Goal: Navigation & Orientation: Find specific page/section

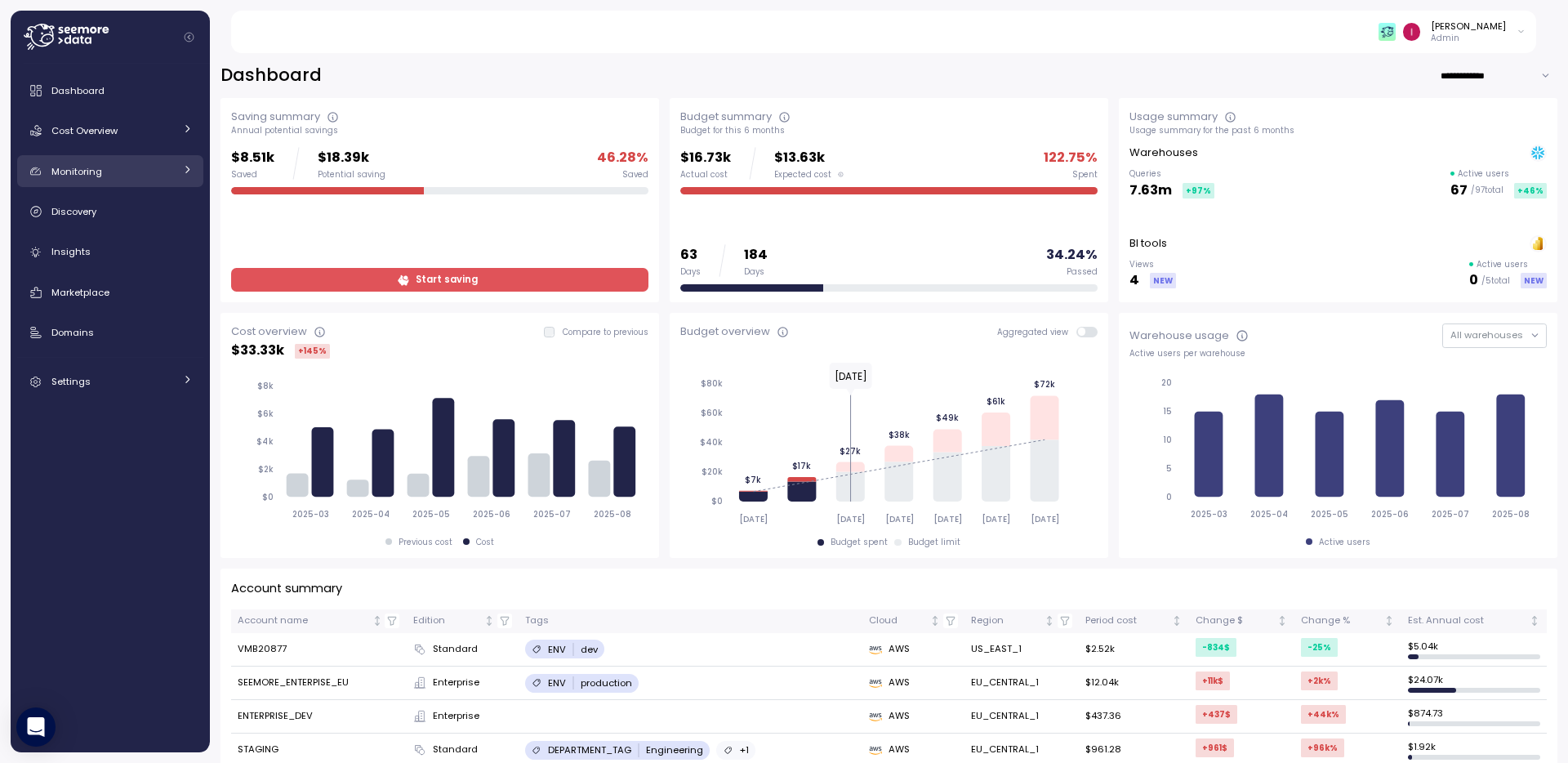
click at [142, 165] on div "Monitoring" at bounding box center [112, 171] width 122 height 17
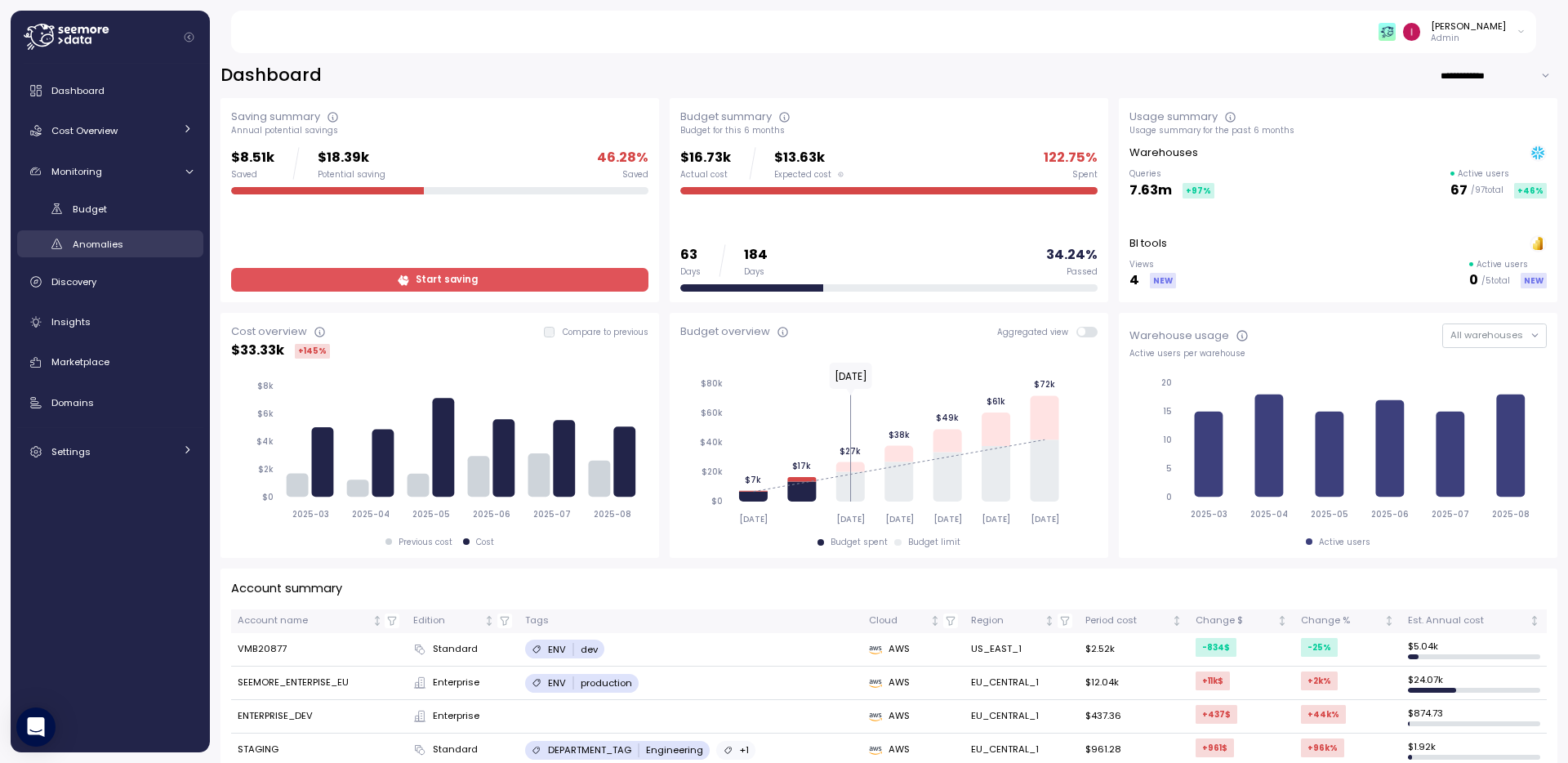
click at [123, 251] on div "Anomalies" at bounding box center [133, 244] width 120 height 17
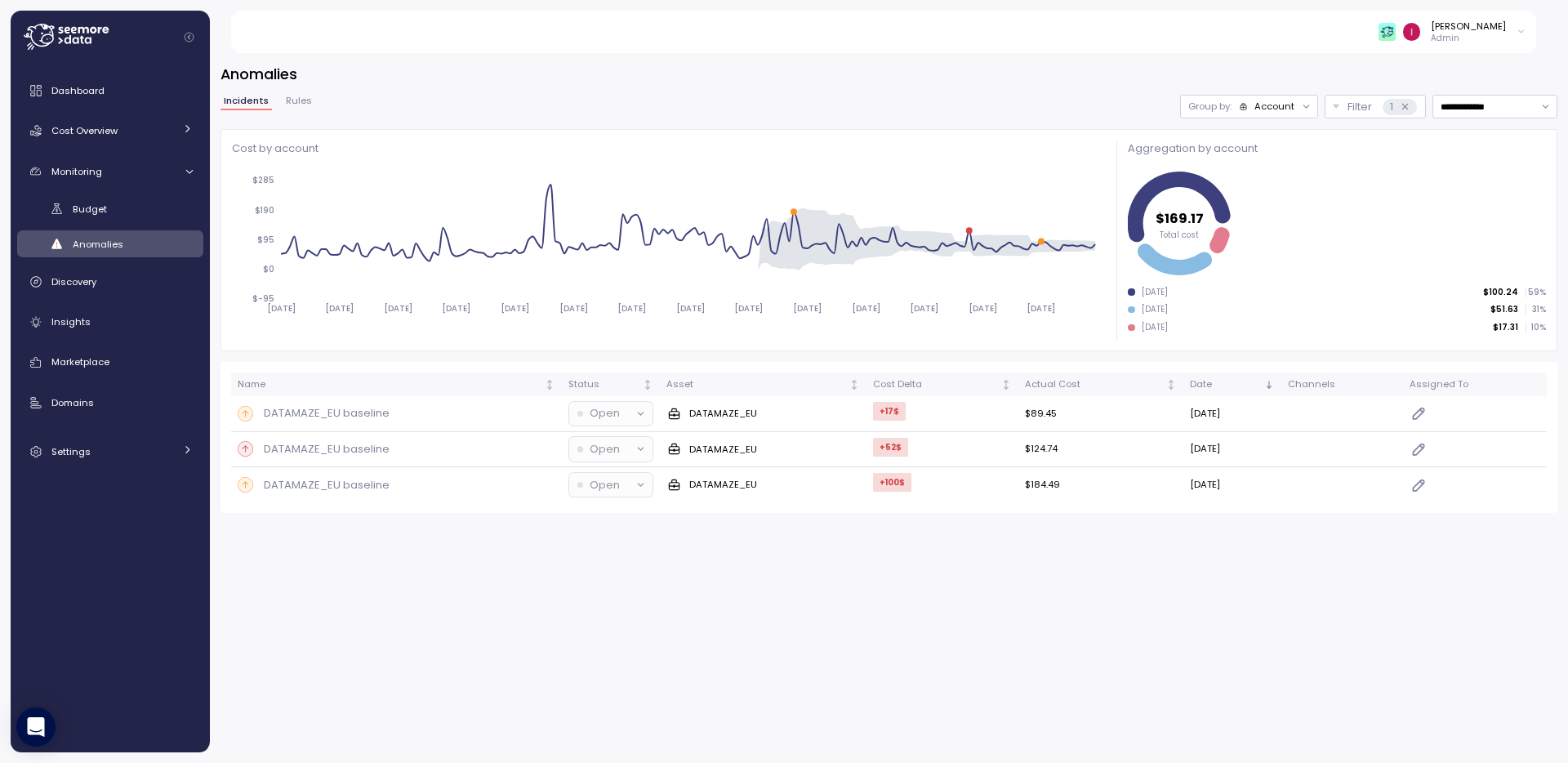
click at [302, 104] on span "Rules" at bounding box center [299, 101] width 26 height 9
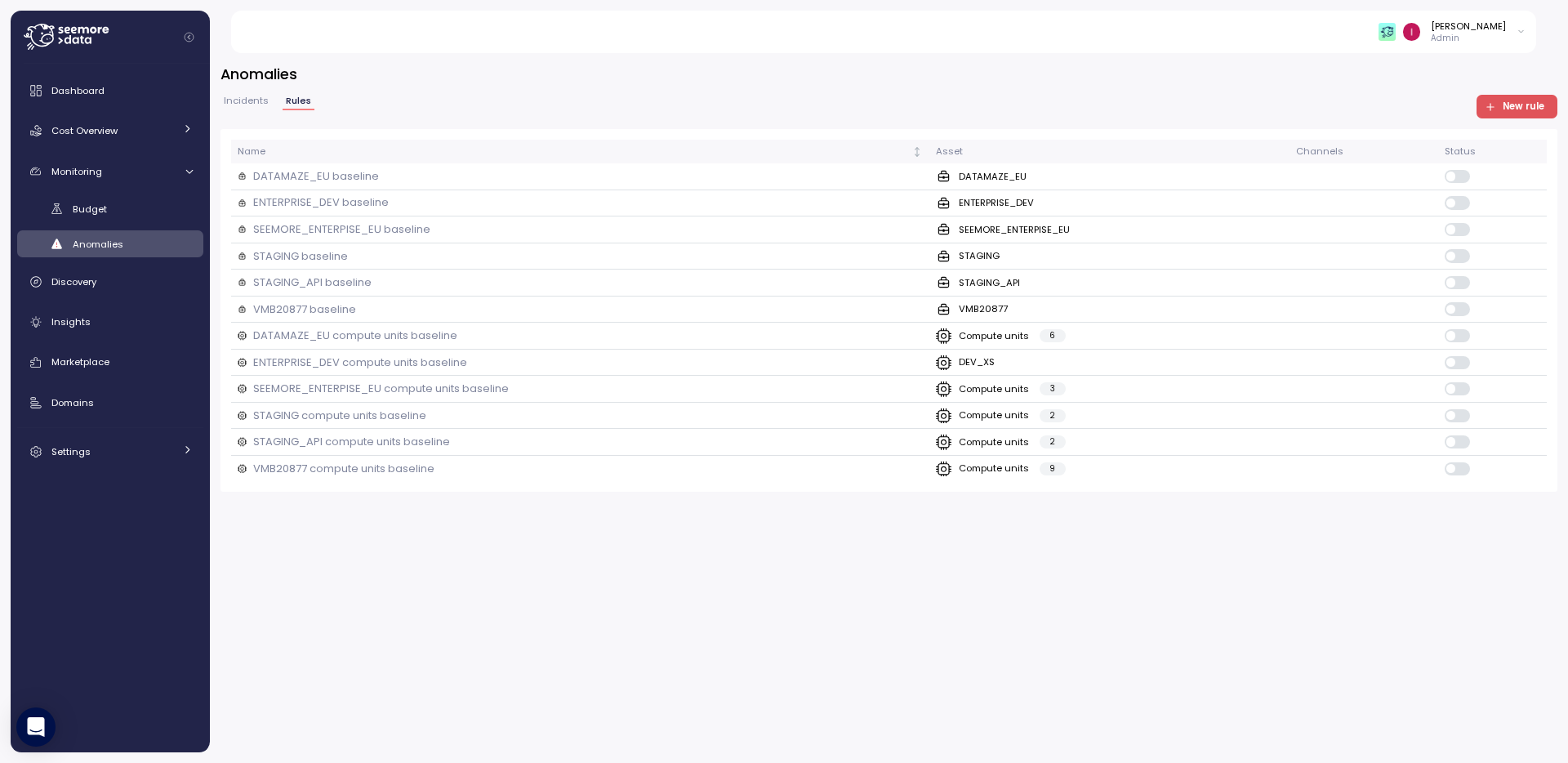
click at [248, 103] on span "Incidents" at bounding box center [247, 101] width 45 height 9
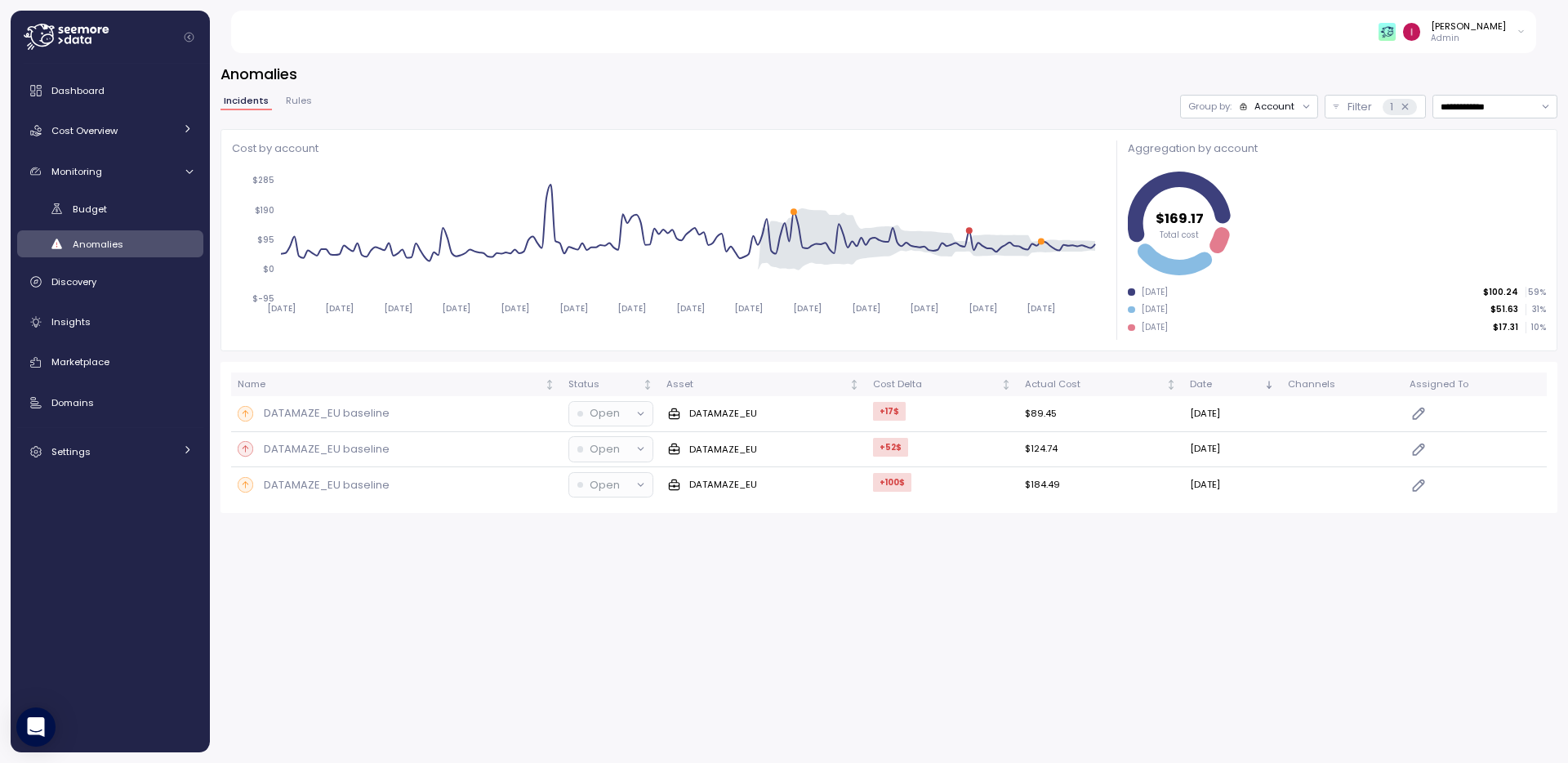
click at [304, 97] on span "Rules" at bounding box center [299, 101] width 26 height 9
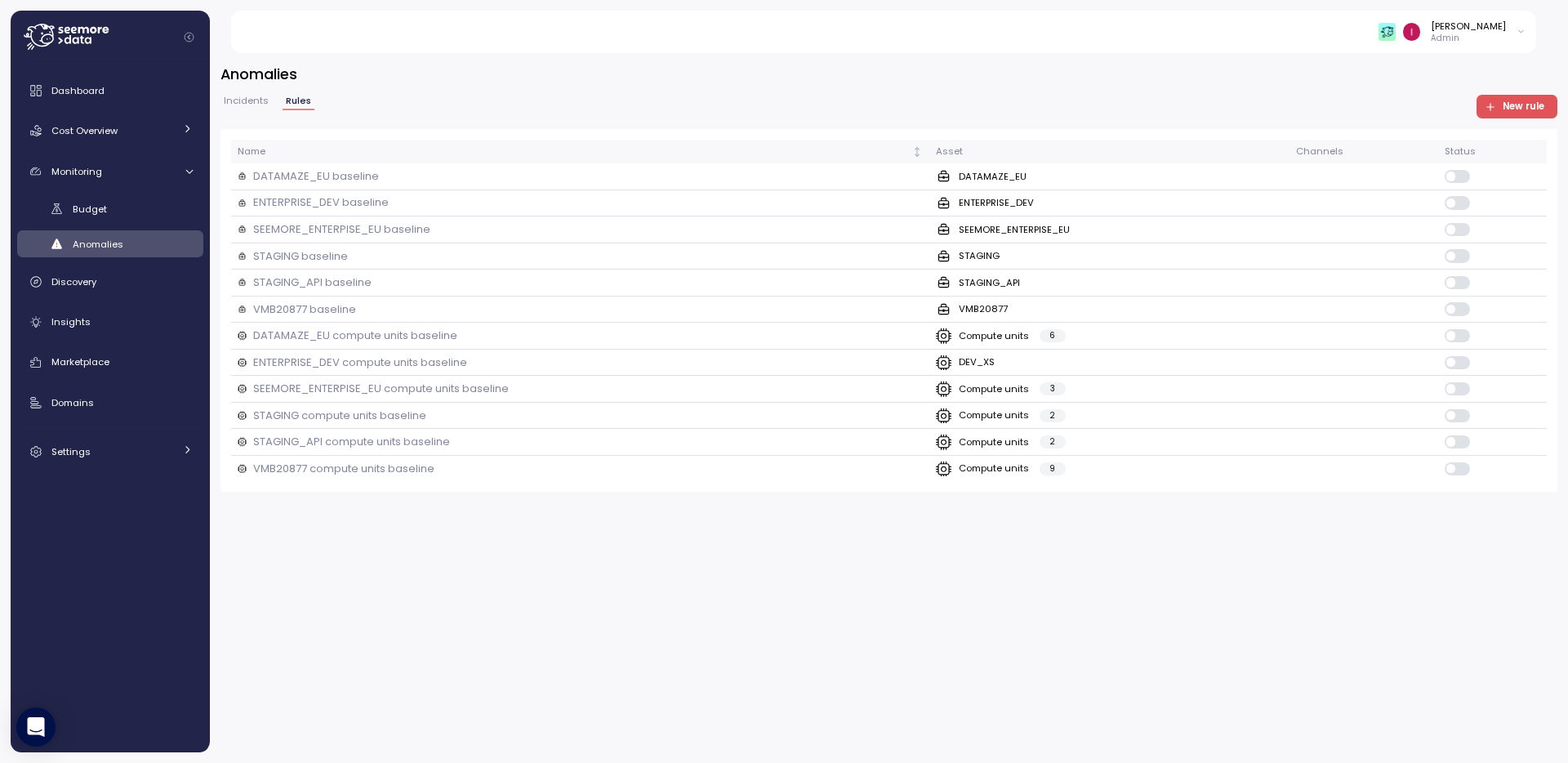
click at [252, 104] on span "Incidents" at bounding box center [247, 101] width 45 height 9
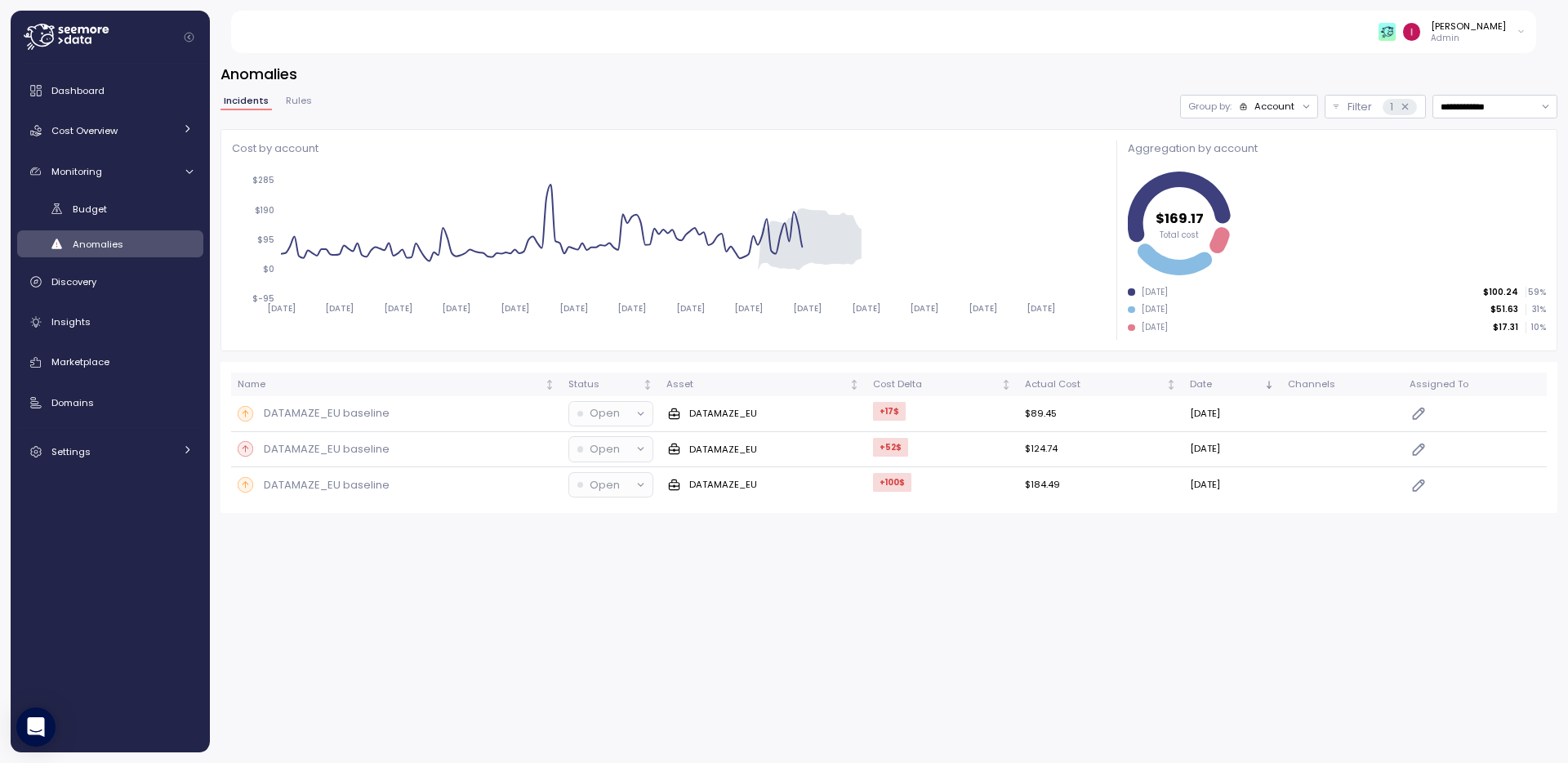
click at [293, 106] on span "Rules" at bounding box center [299, 101] width 26 height 9
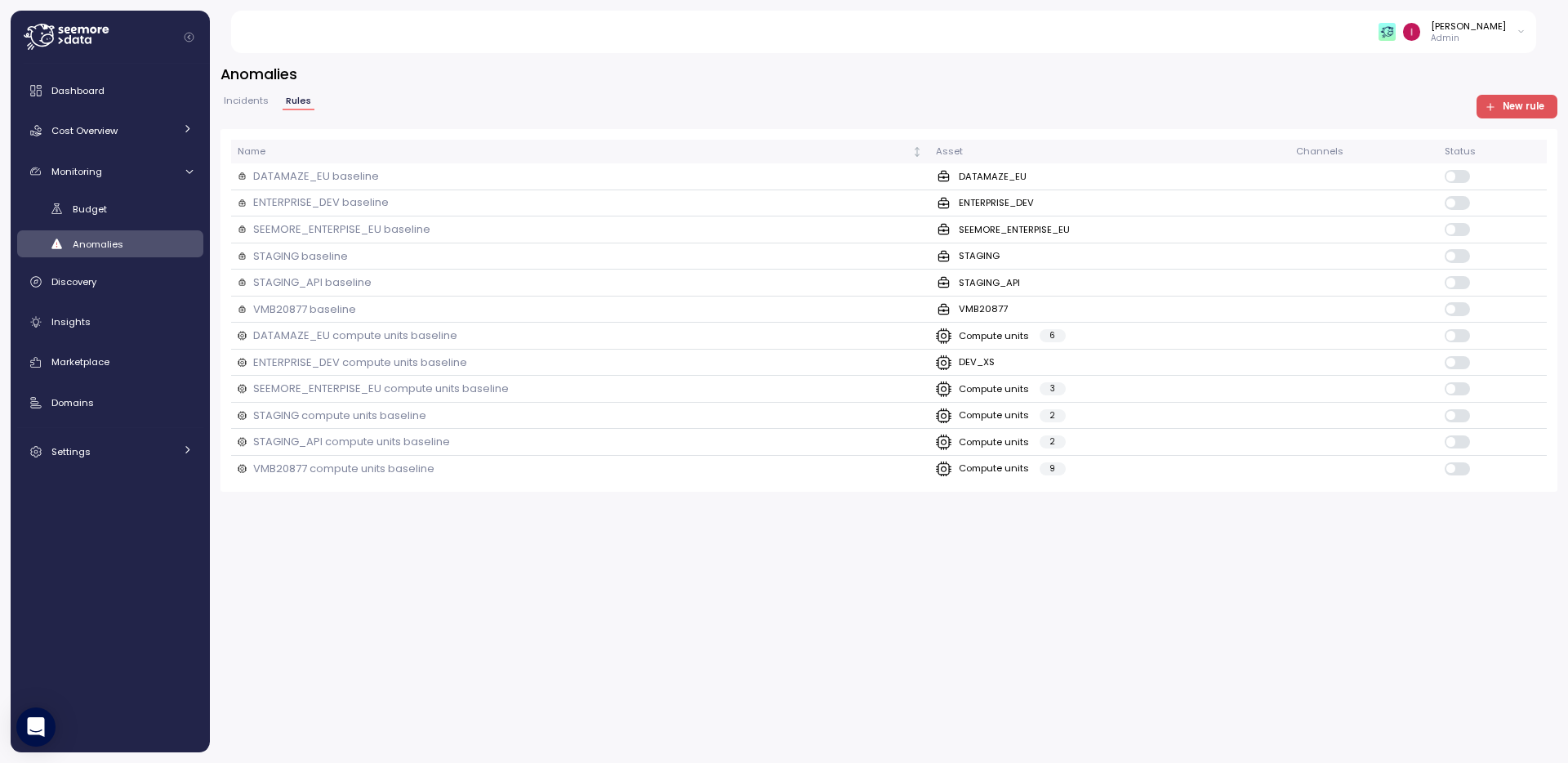
click at [260, 104] on span "Incidents" at bounding box center [247, 101] width 45 height 9
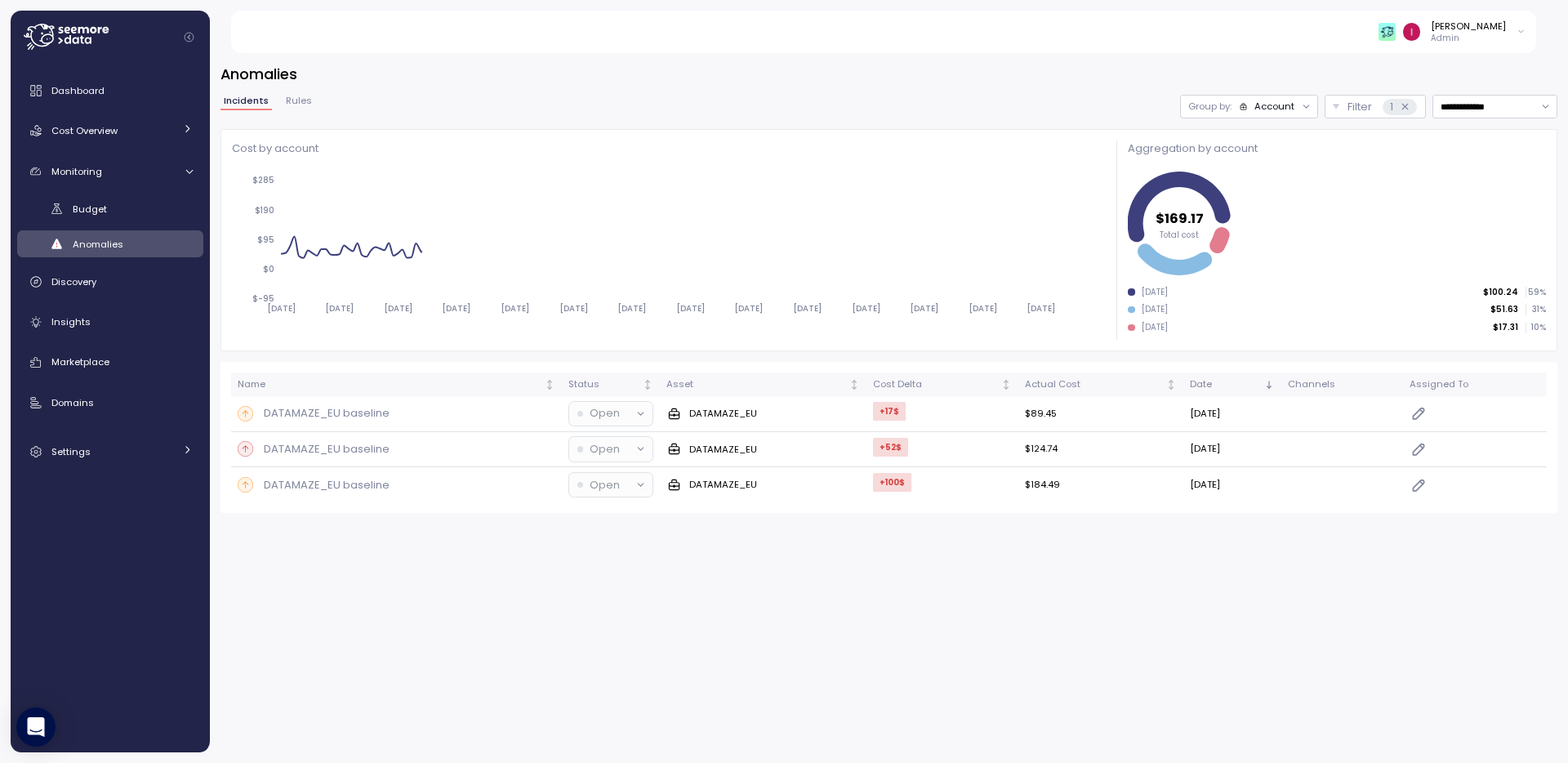
click at [291, 102] on span "Rules" at bounding box center [299, 101] width 26 height 9
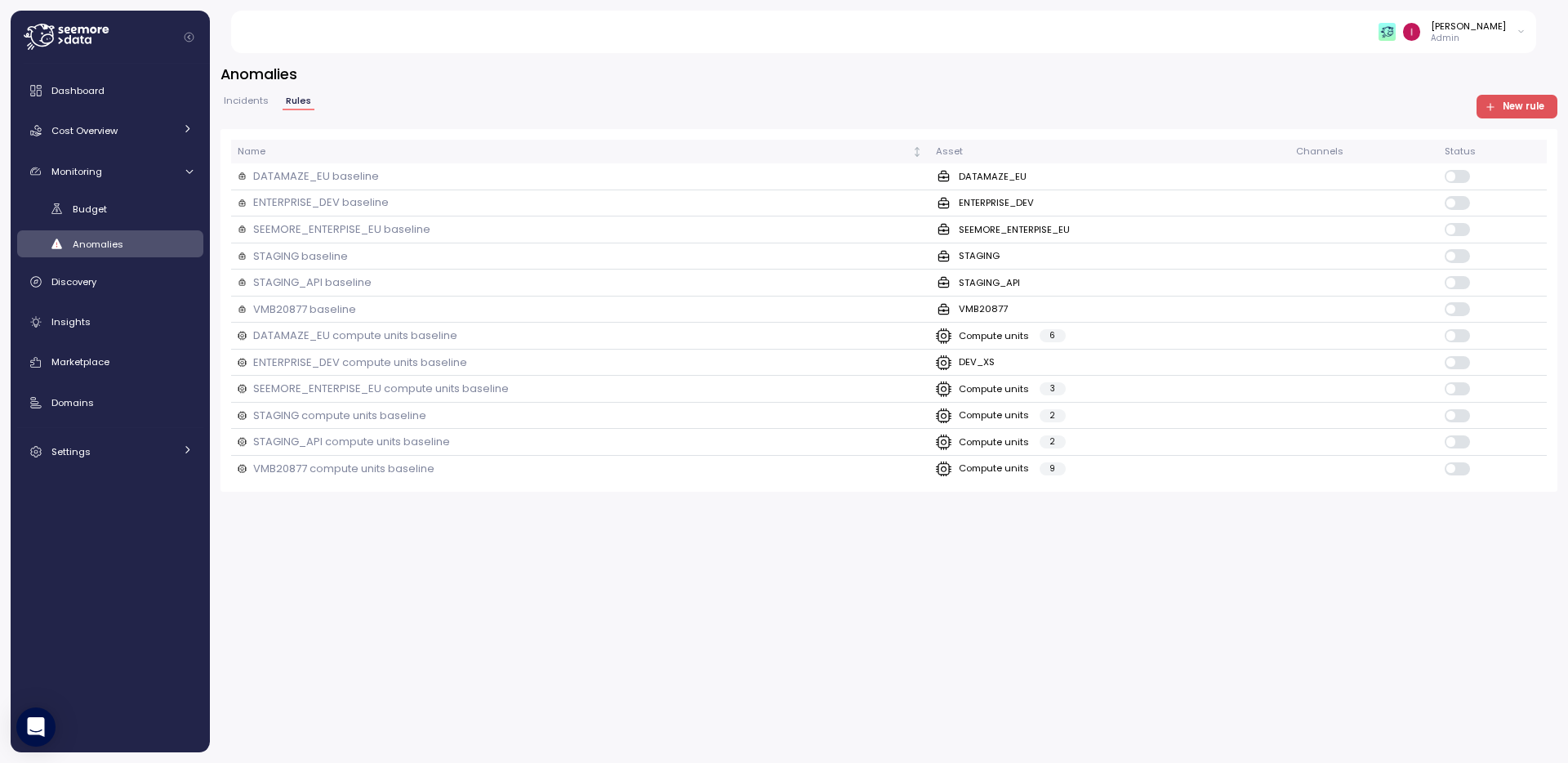
click at [251, 104] on span "Incidents" at bounding box center [247, 101] width 45 height 9
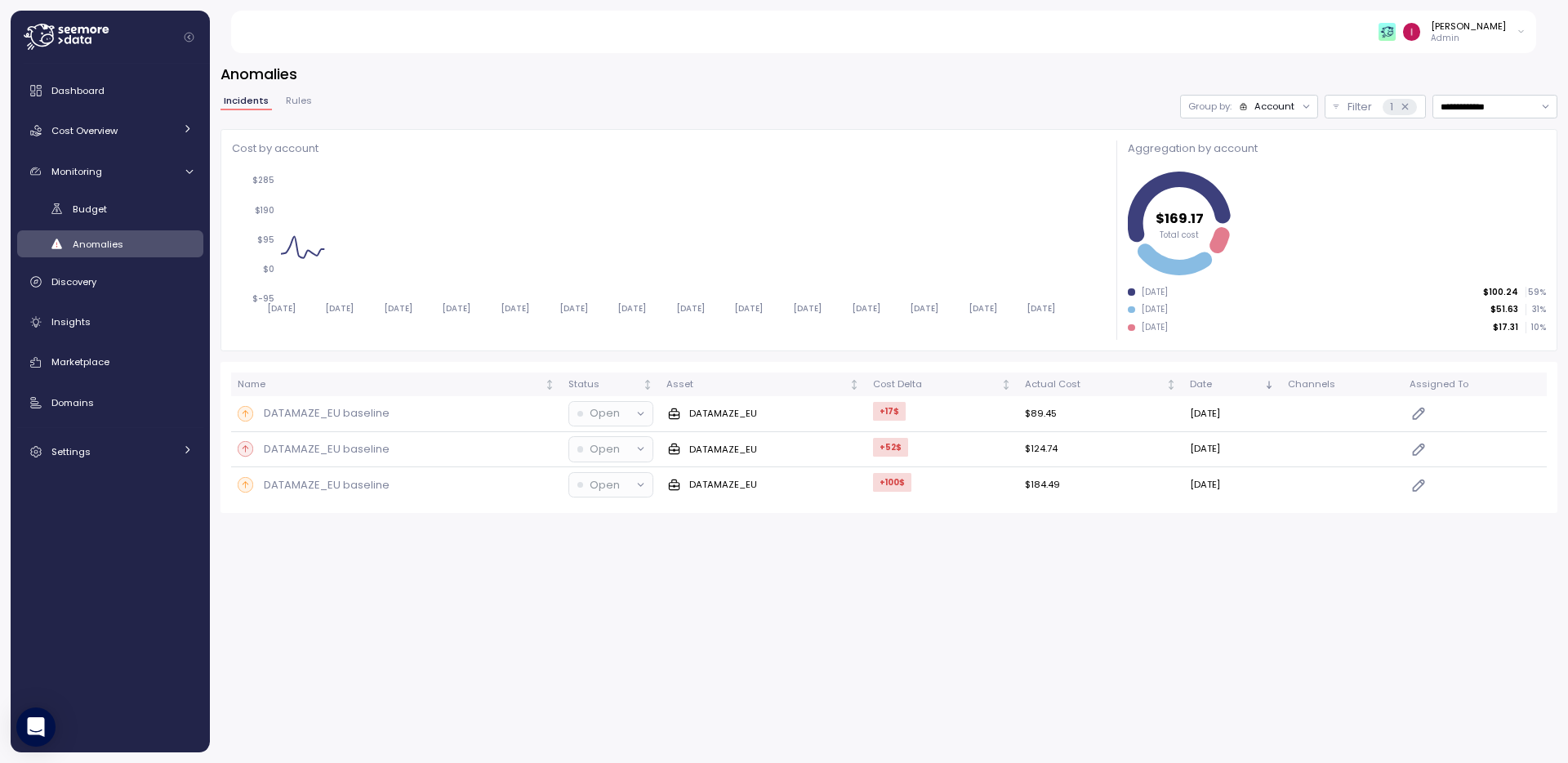
click at [298, 103] on span "Rules" at bounding box center [299, 101] width 26 height 9
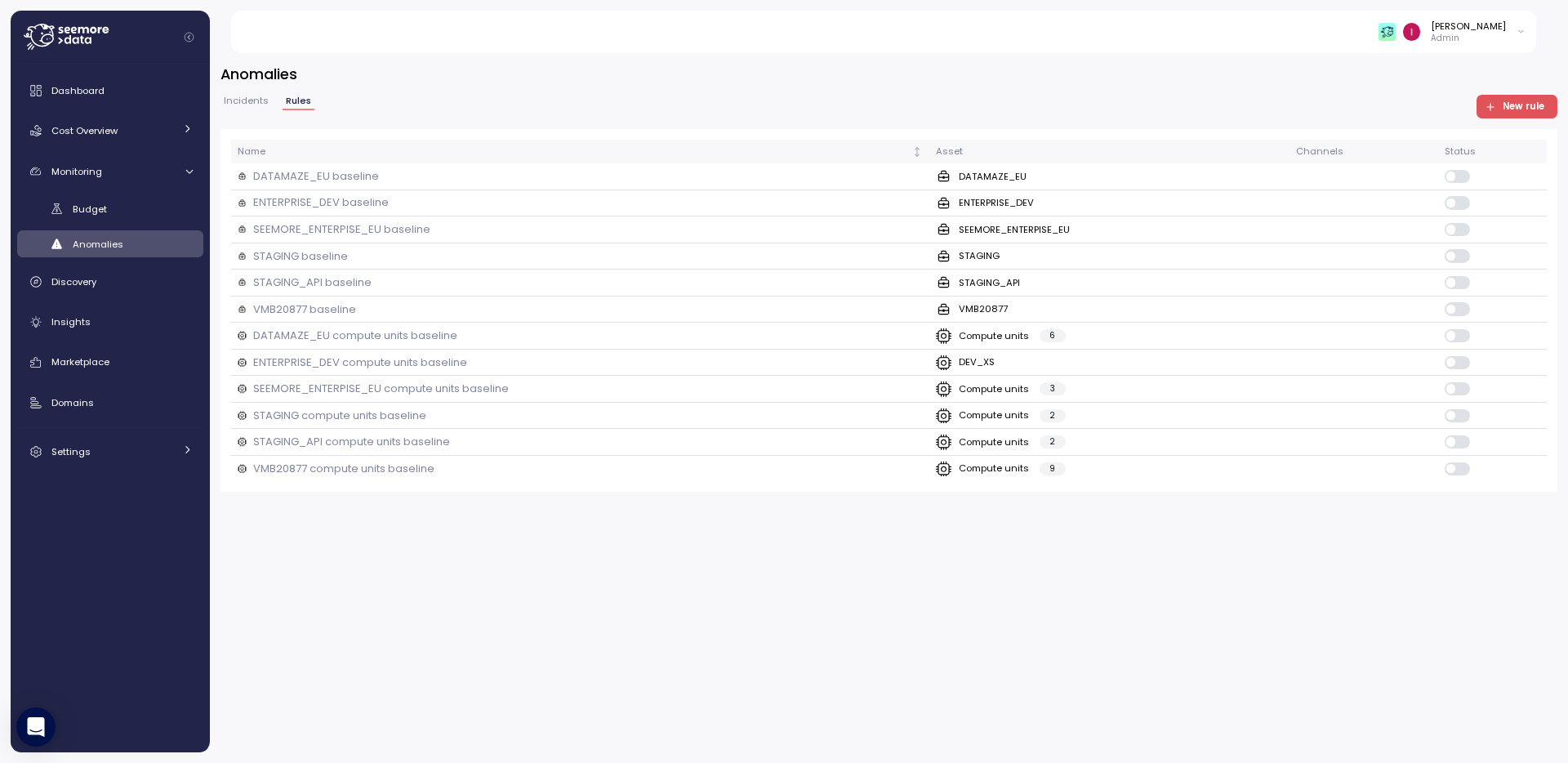
click at [251, 104] on span "Incidents" at bounding box center [247, 101] width 45 height 9
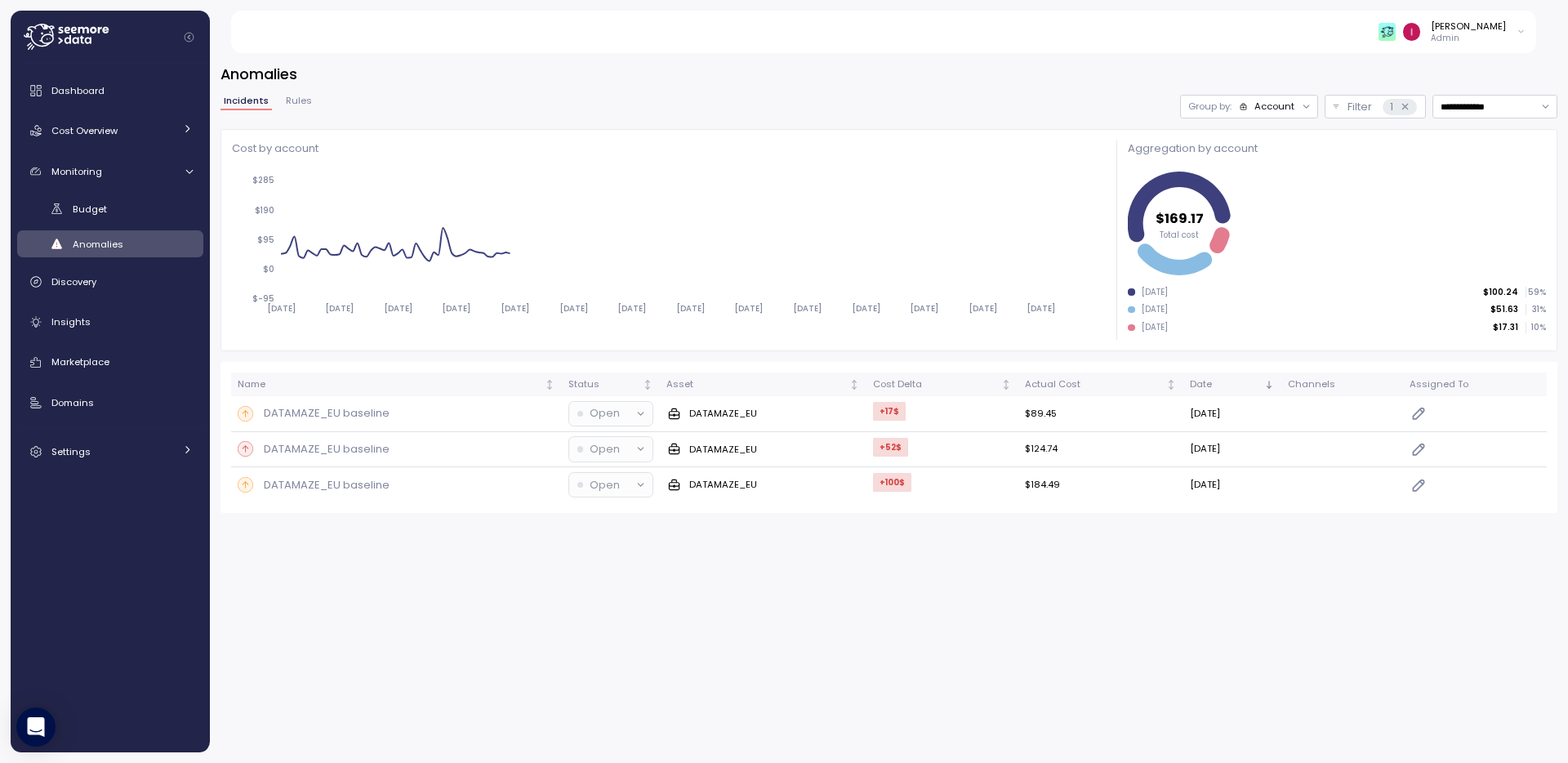
click at [283, 106] on button "Rules" at bounding box center [298, 104] width 32 height 14
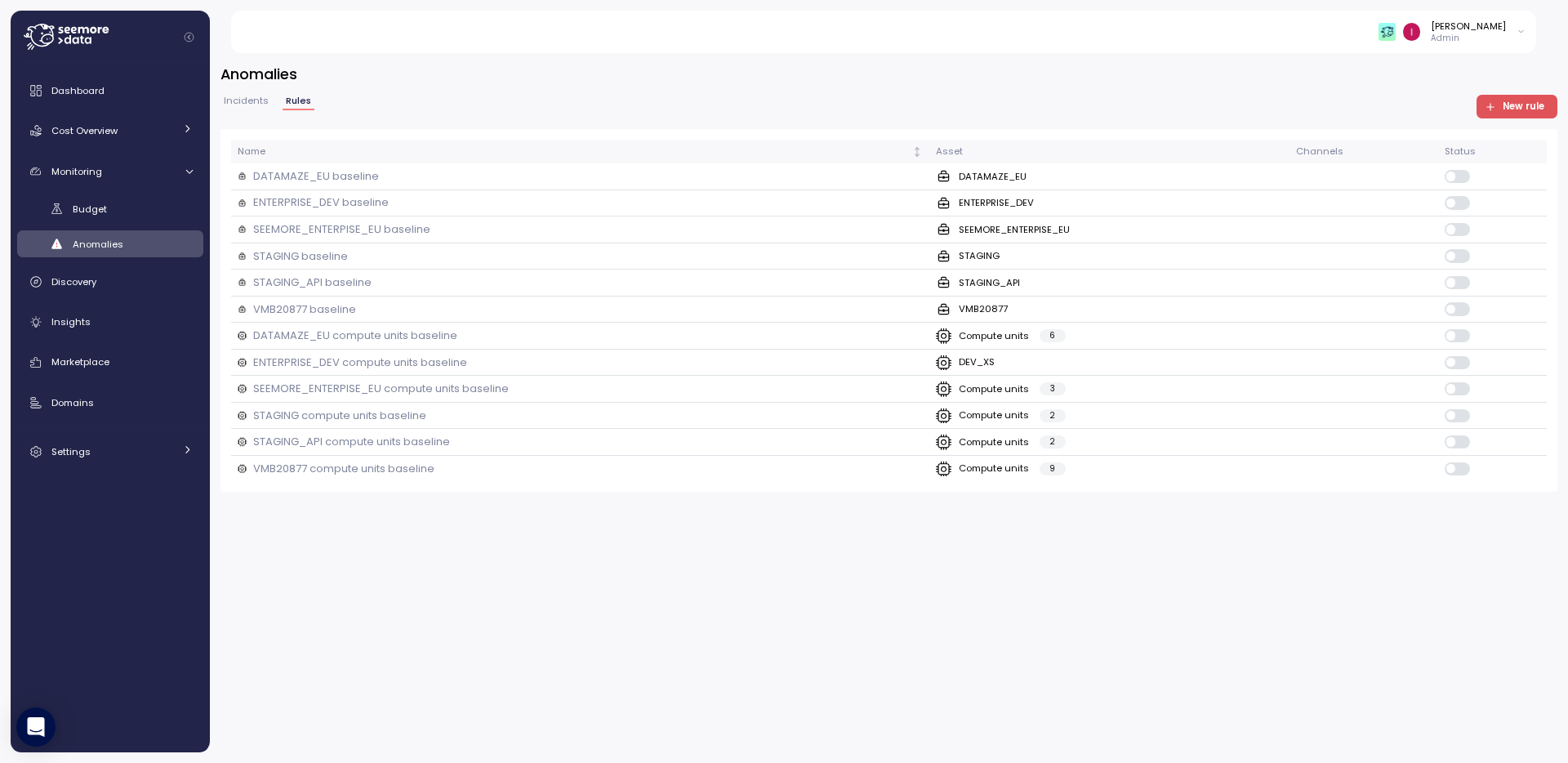
click at [262, 106] on span "Incidents" at bounding box center [247, 101] width 45 height 9
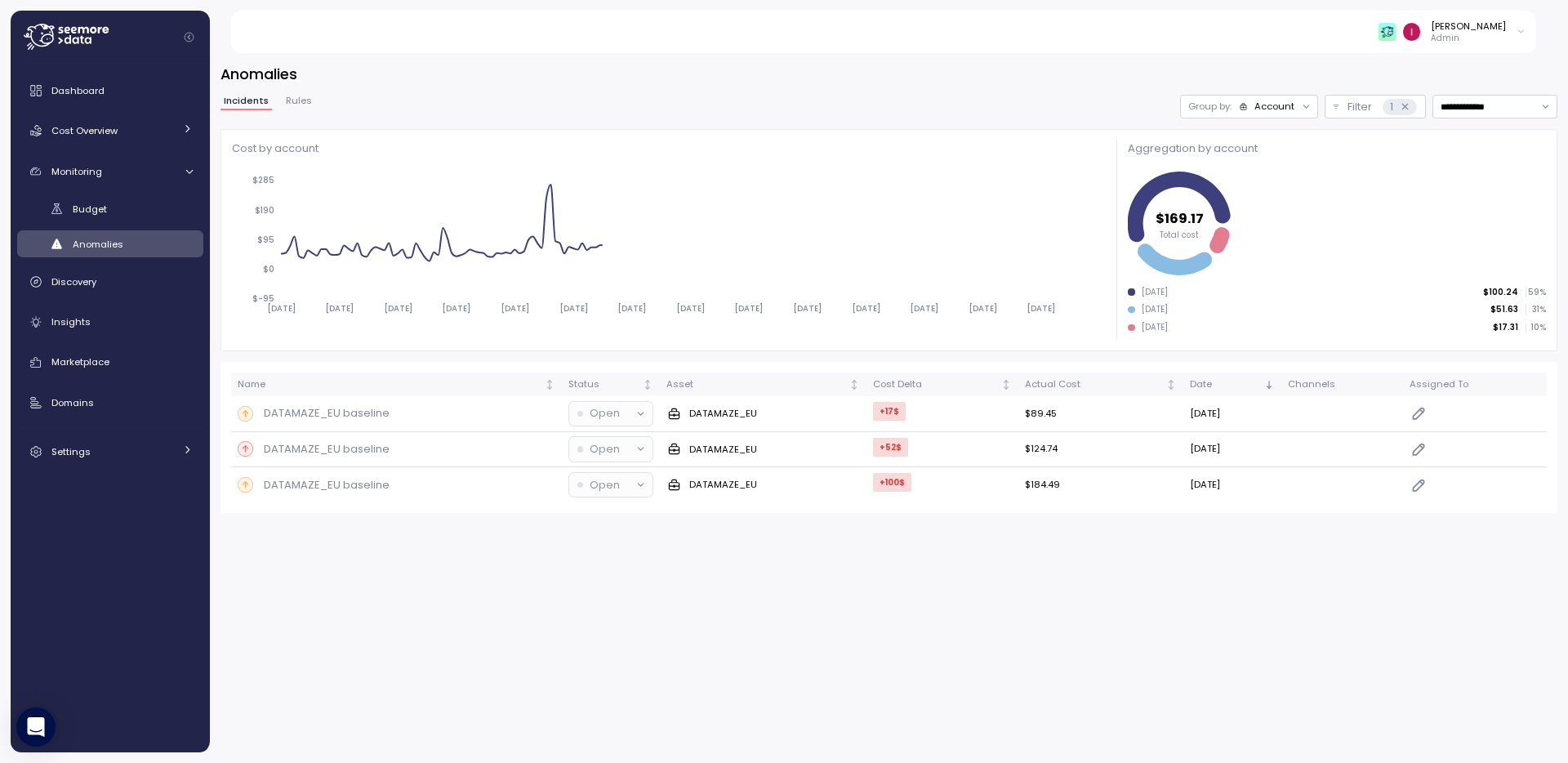
click at [303, 108] on button "Rules" at bounding box center [298, 104] width 32 height 14
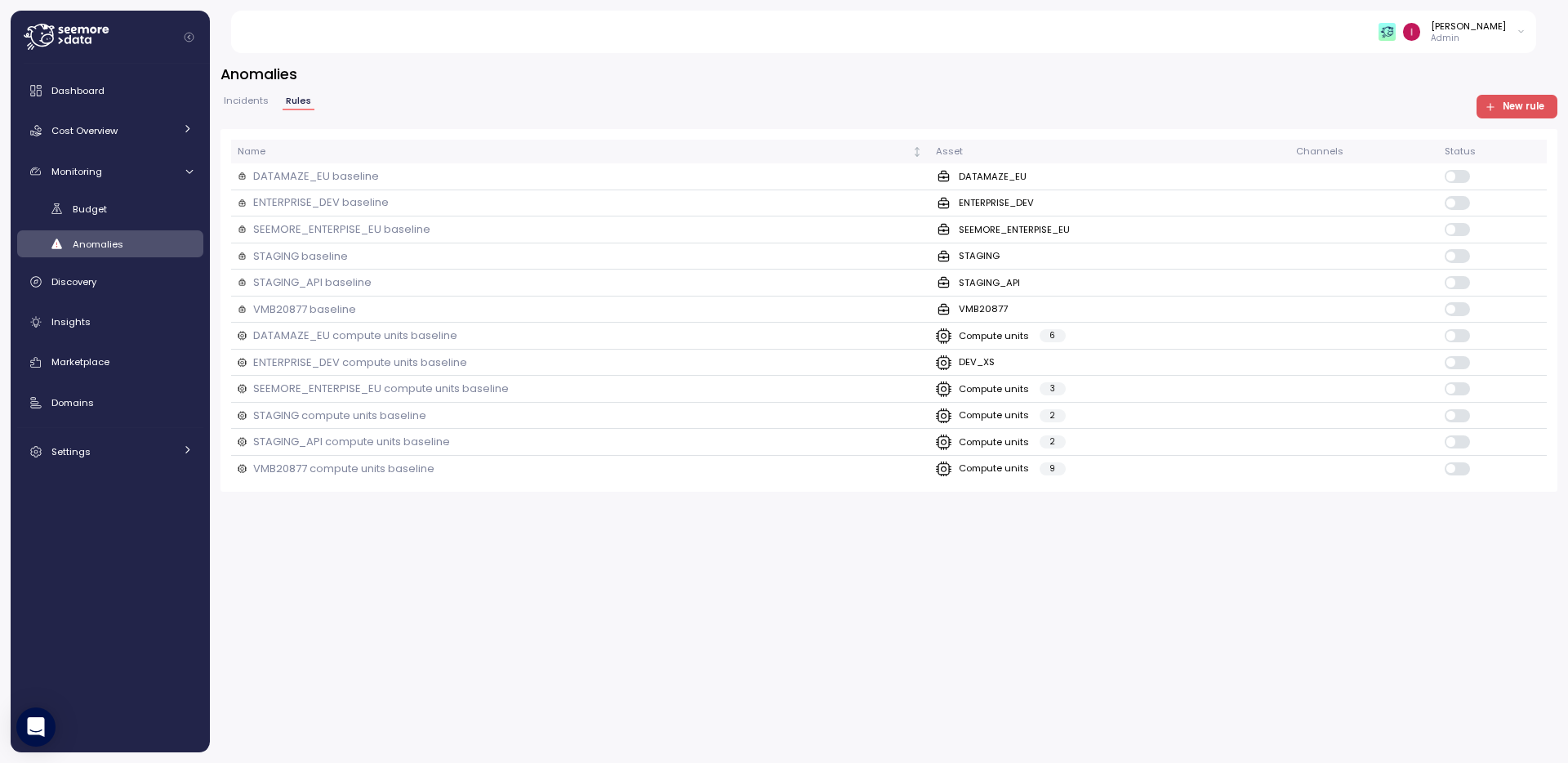
click at [257, 106] on span "Incidents" at bounding box center [247, 101] width 45 height 9
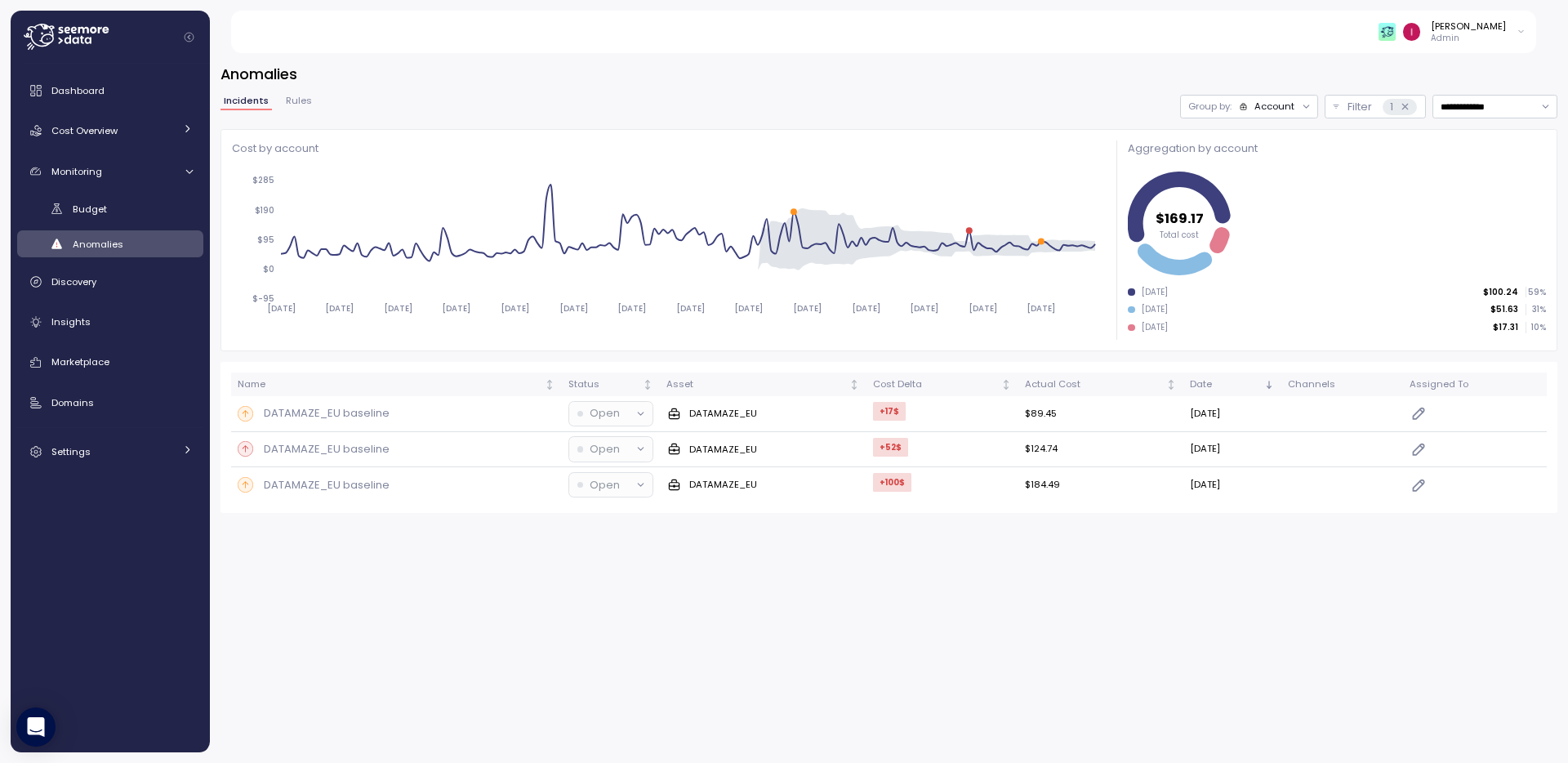
click at [118, 106] on div "Dashboard Cost Overview Compute Workloads Storage Cloud Services Clustering col…" at bounding box center [111, 270] width 187 height 393
click at [112, 98] on div "Dashboard" at bounding box center [122, 91] width 141 height 17
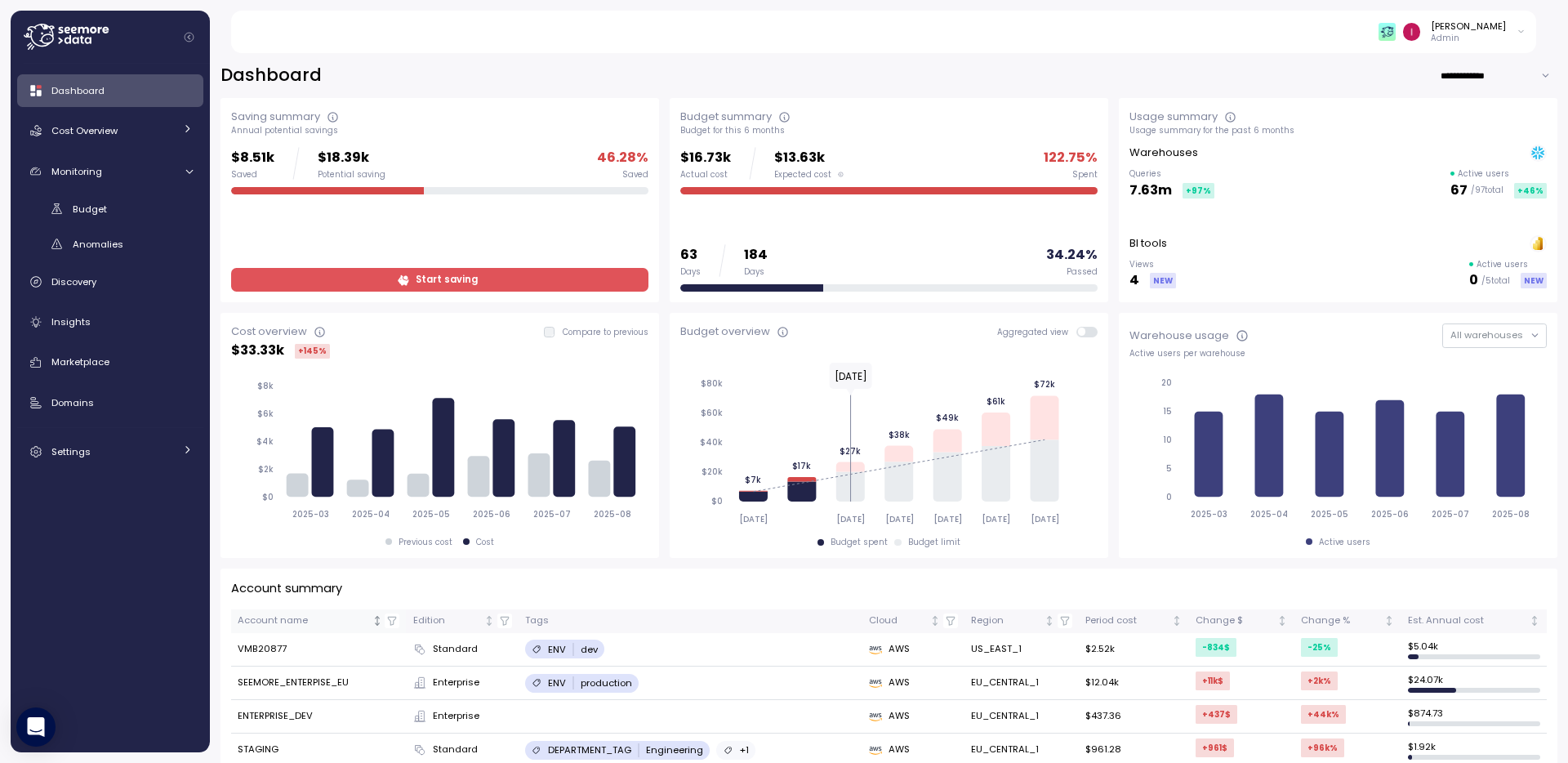
scroll to position [147, 0]
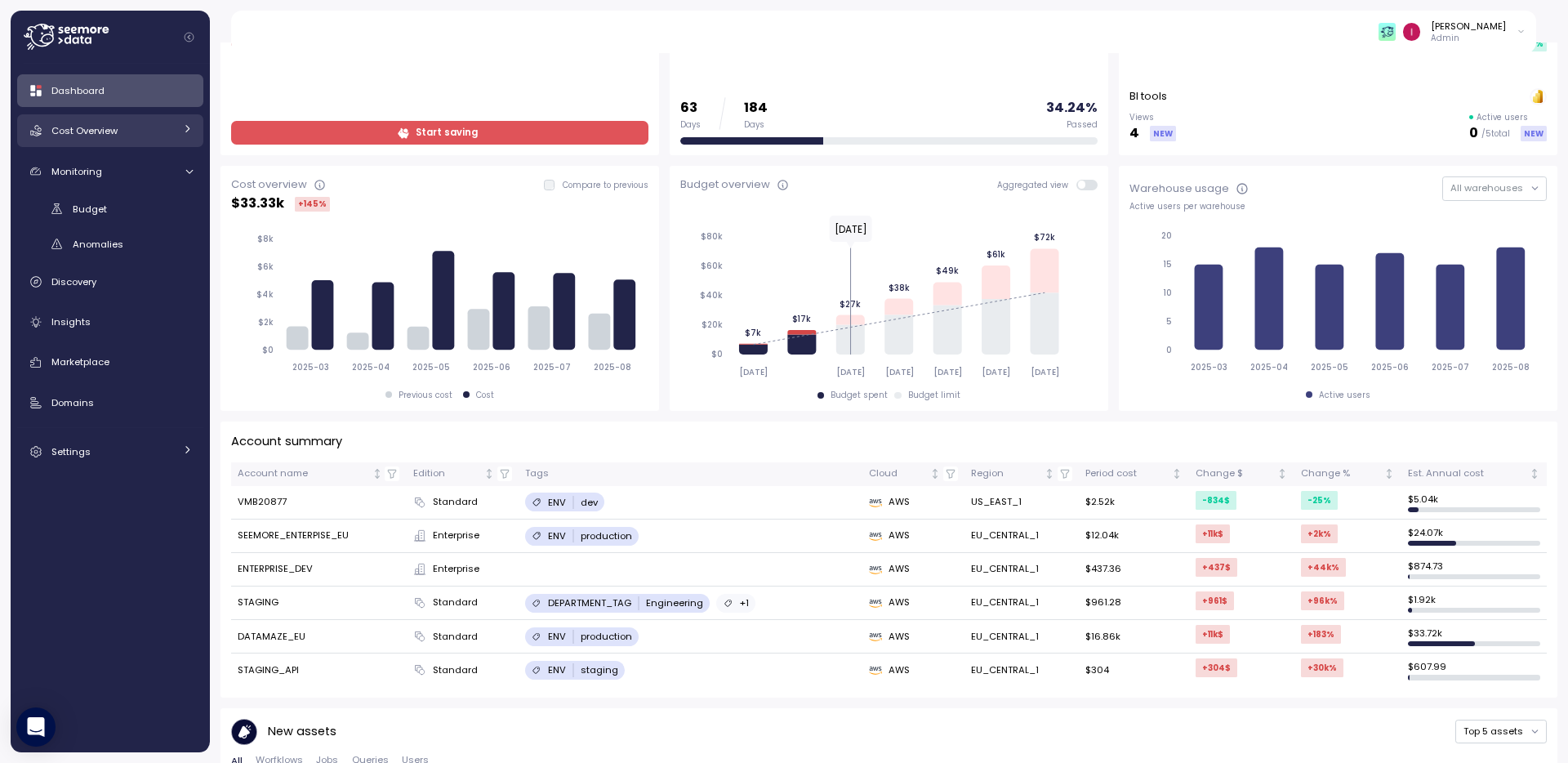
click at [112, 128] on span "Cost Overview" at bounding box center [85, 130] width 66 height 13
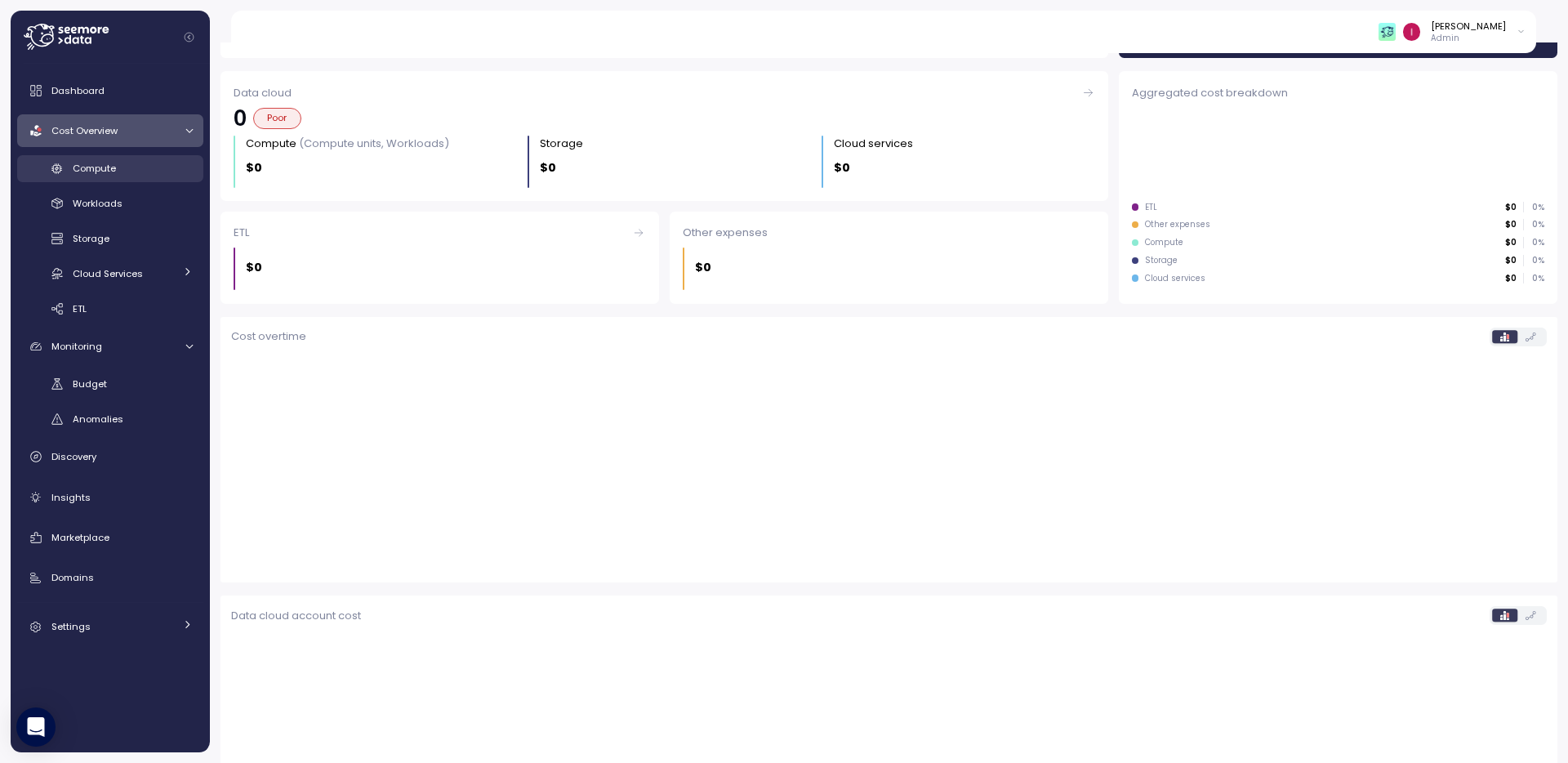
click at [111, 178] on link "Compute" at bounding box center [111, 168] width 187 height 27
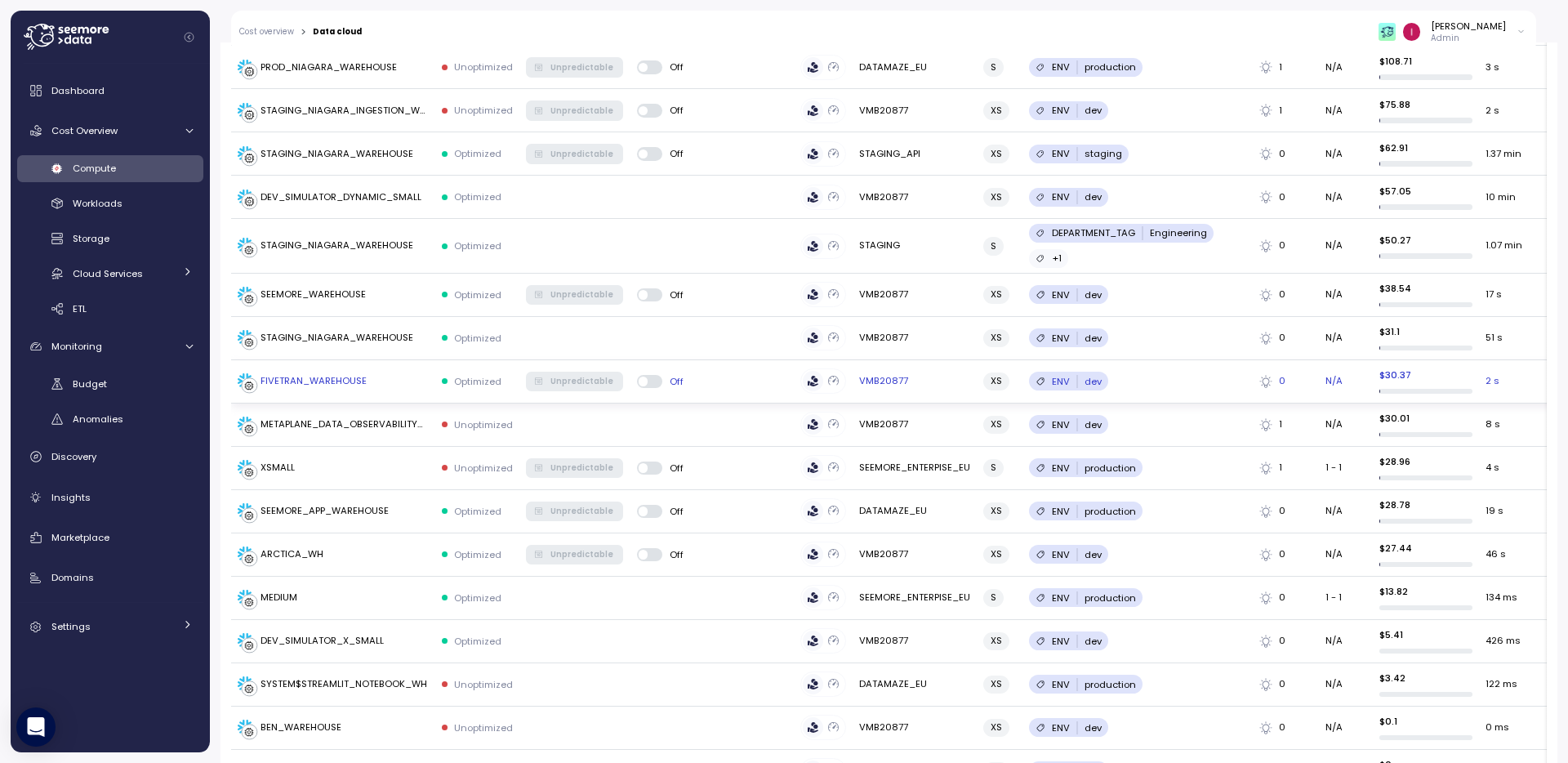
scroll to position [1339, 0]
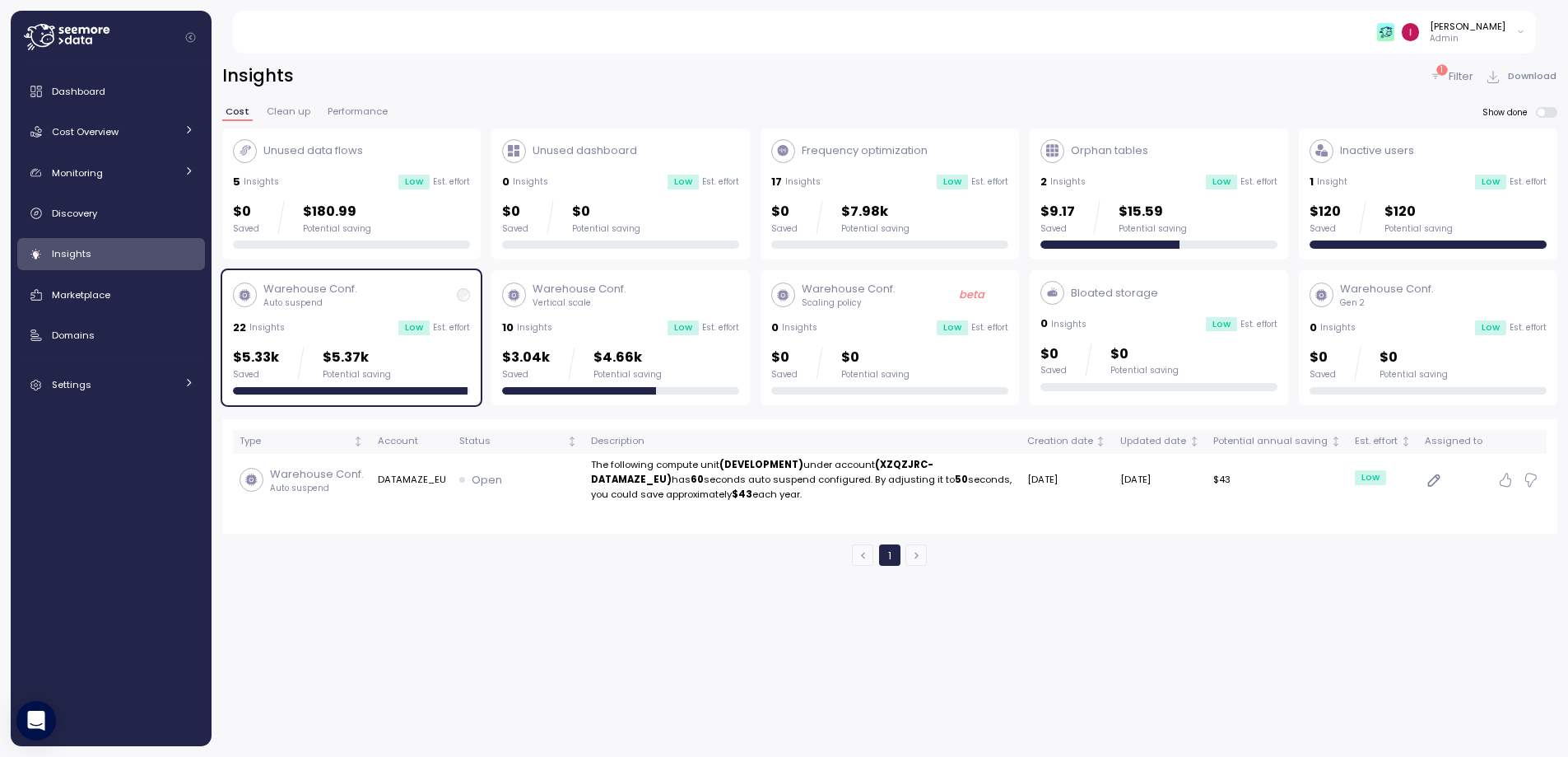
click at [1558, 113] on span at bounding box center [1551, 113] width 13 height 11
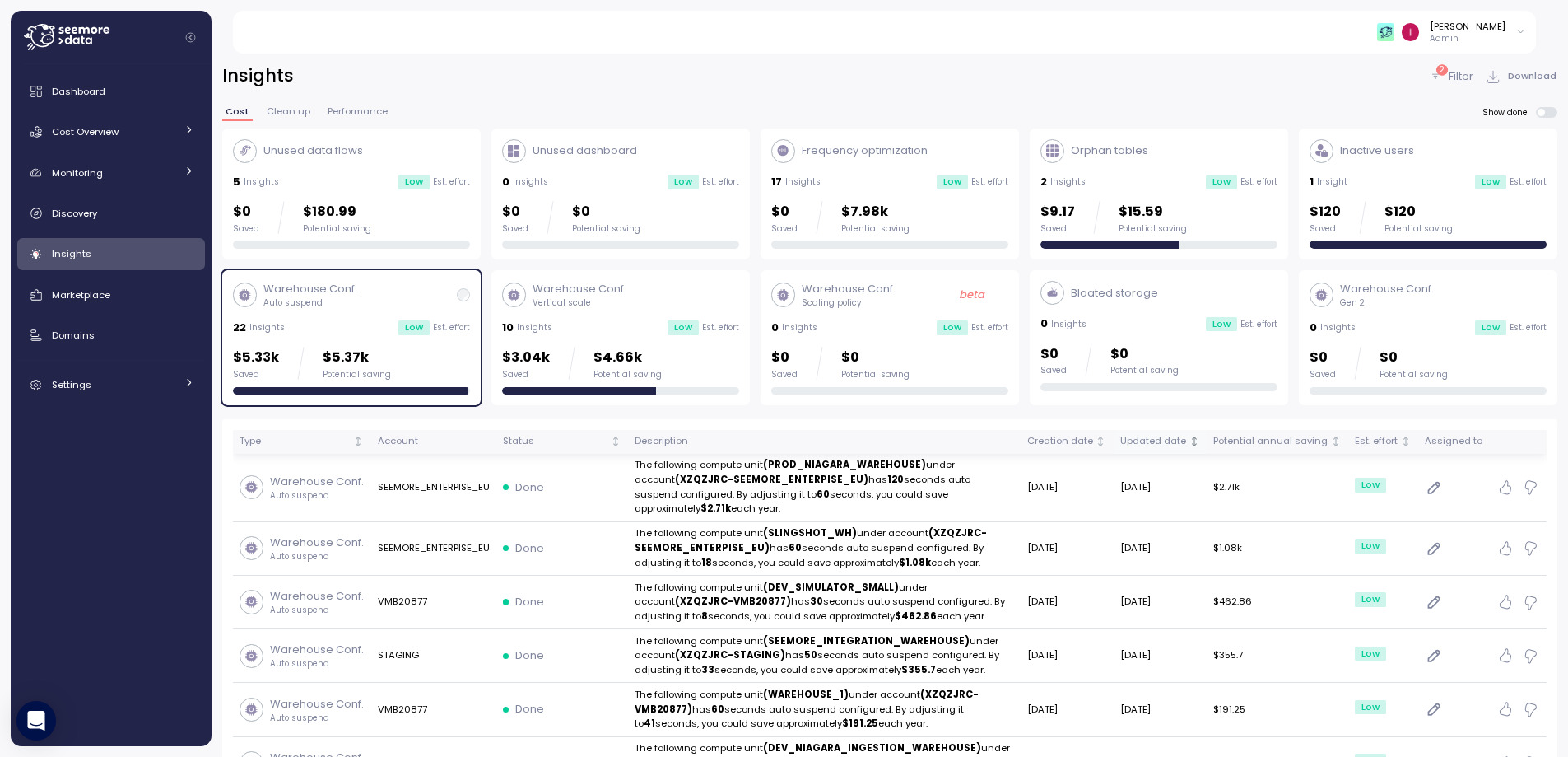
click at [1201, 441] on icon "Not sorted" at bounding box center [1194, 440] width 11 height 11
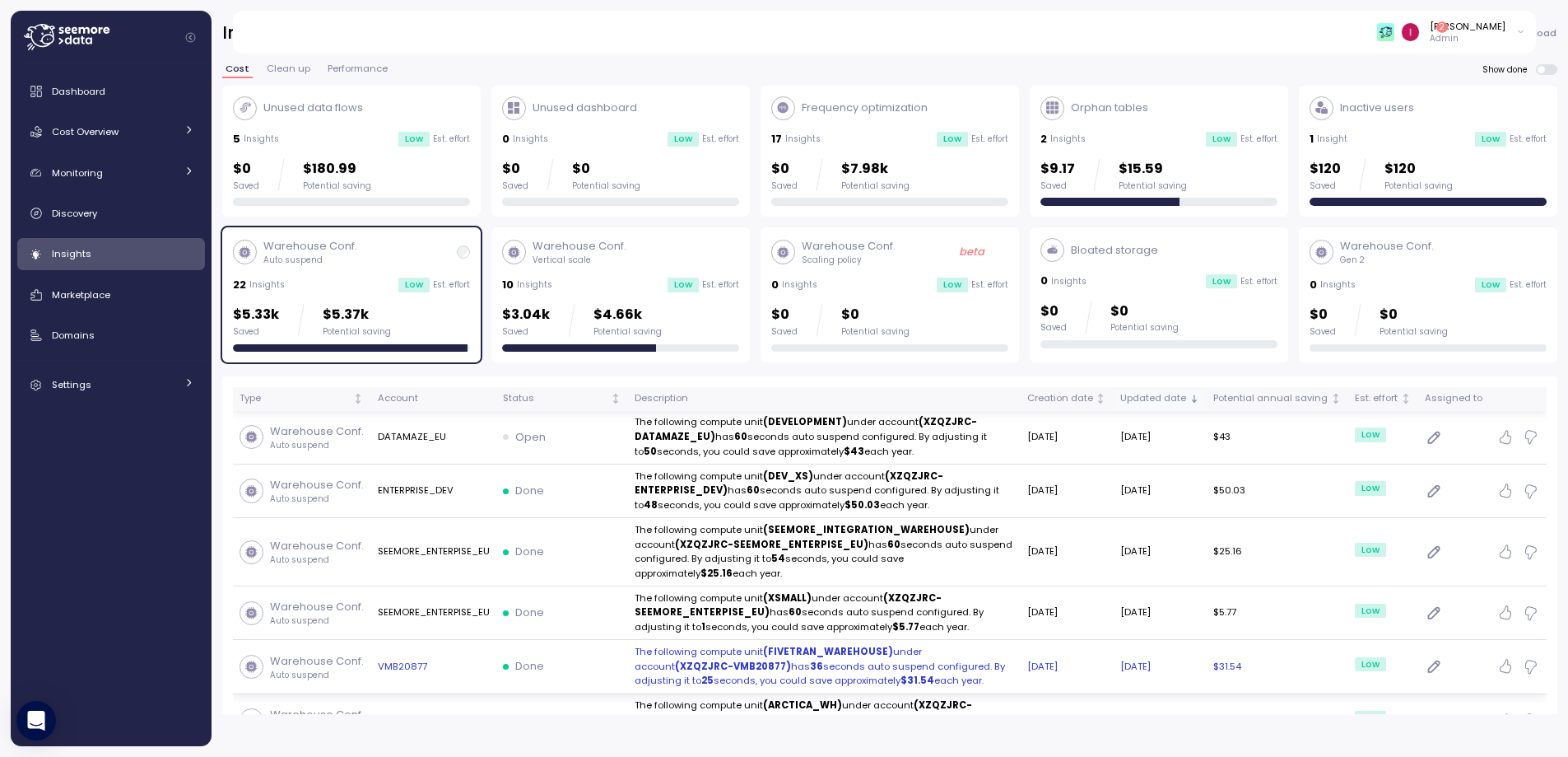
click at [299, 653] on p "Warehouse Conf." at bounding box center [316, 661] width 94 height 17
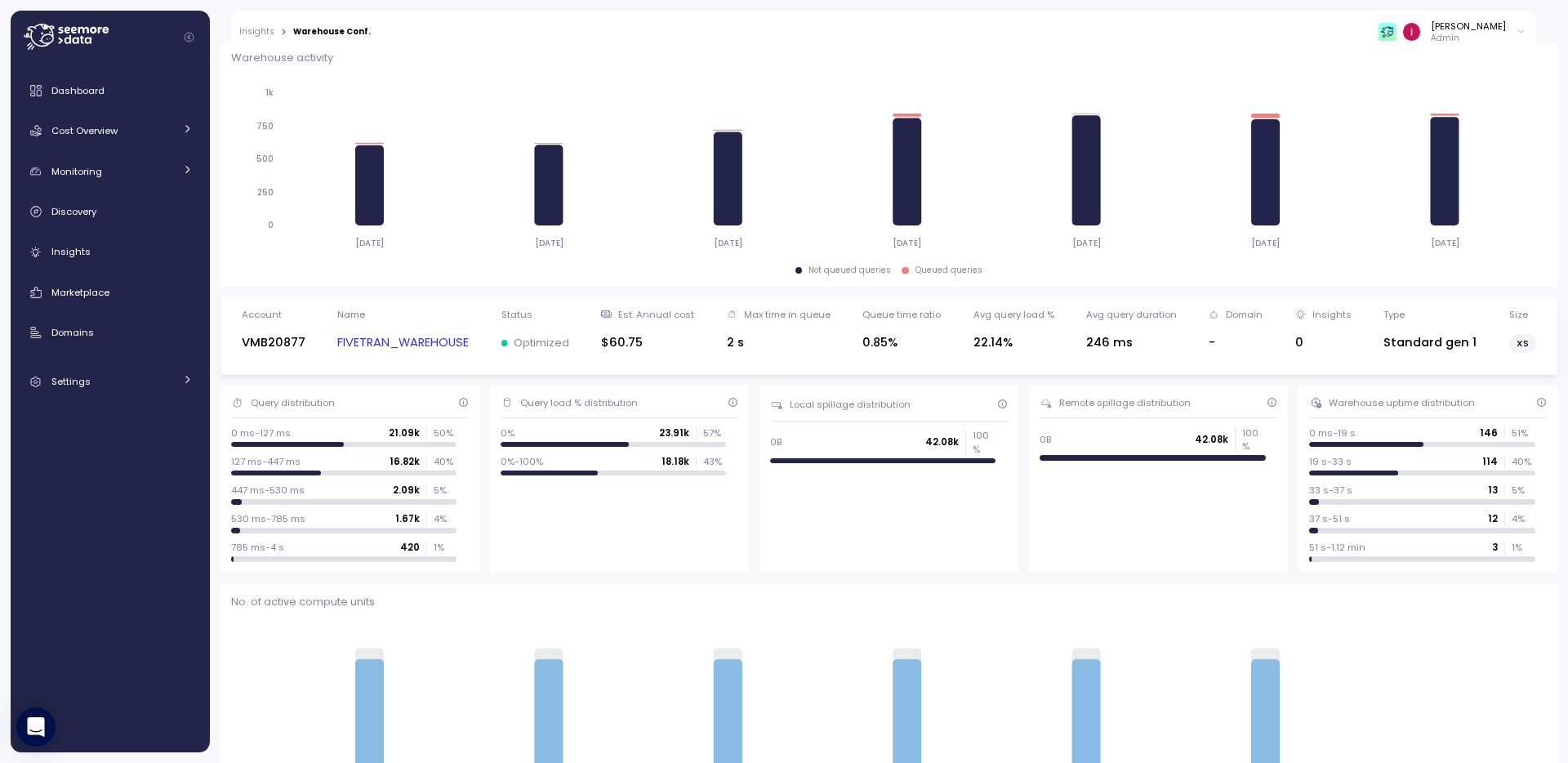
scroll to position [103, 0]
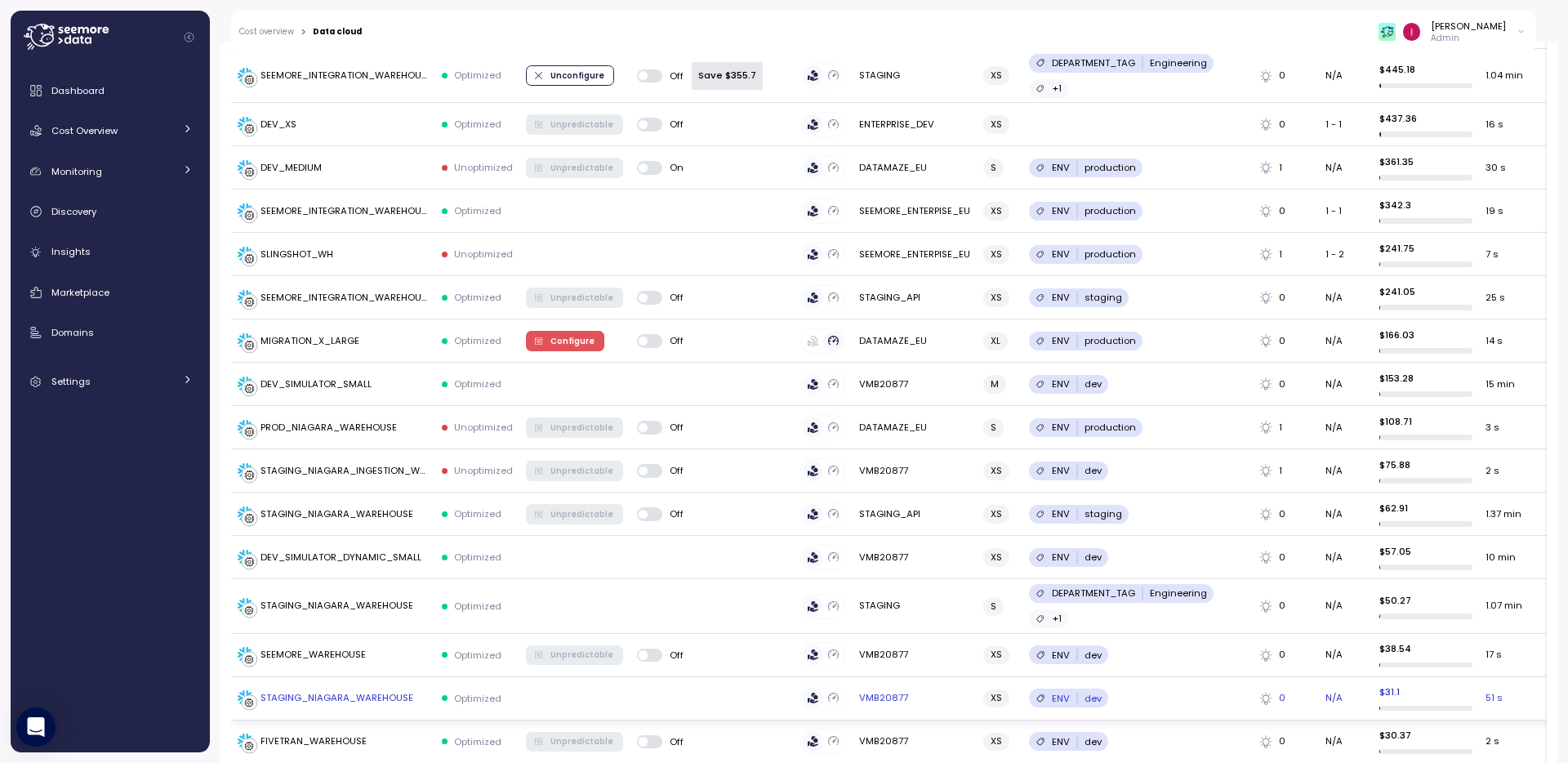
scroll to position [967, 0]
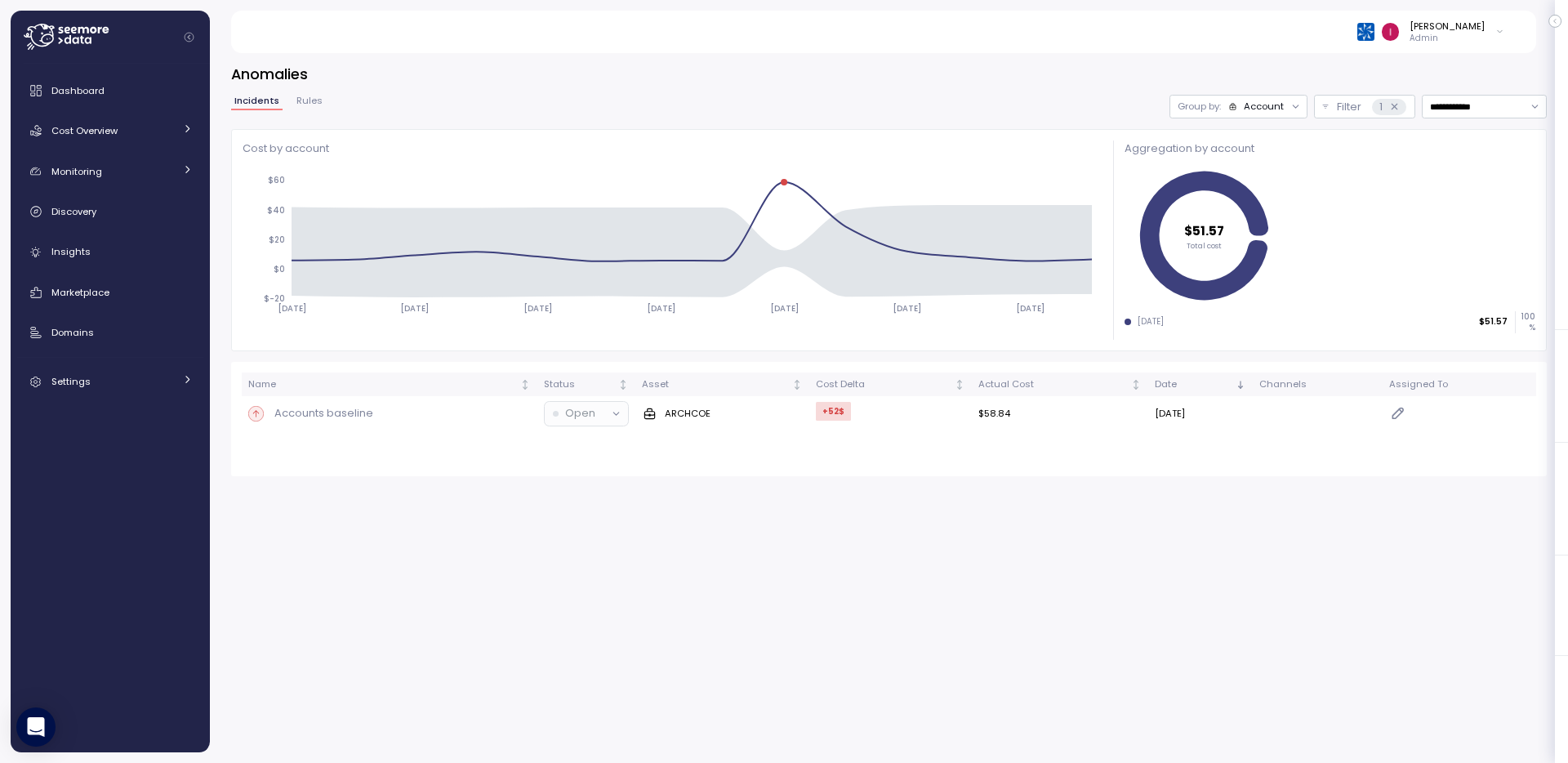
click at [310, 103] on span "Rules" at bounding box center [310, 101] width 26 height 9
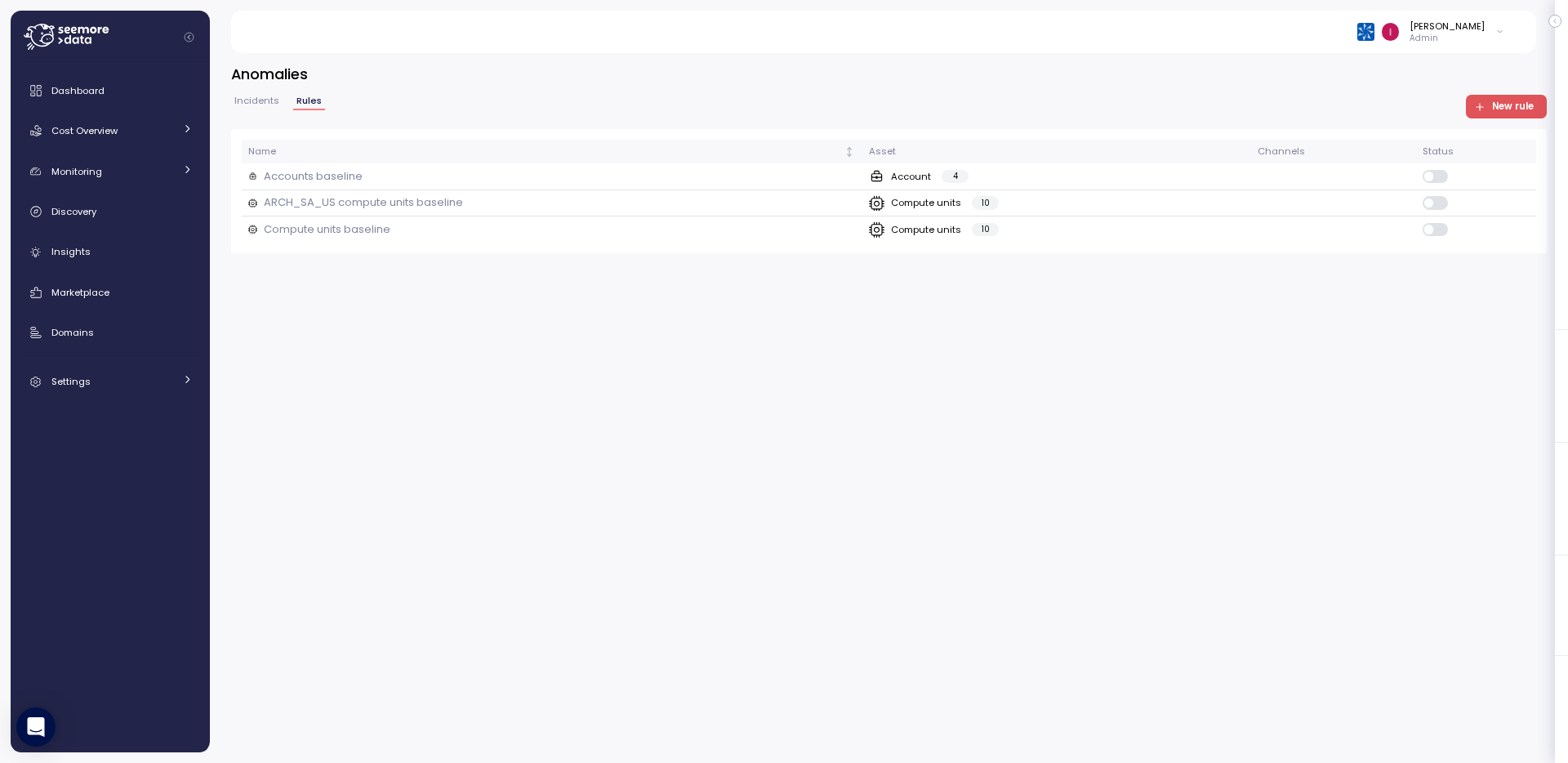
click at [252, 101] on span "Incidents" at bounding box center [257, 101] width 45 height 9
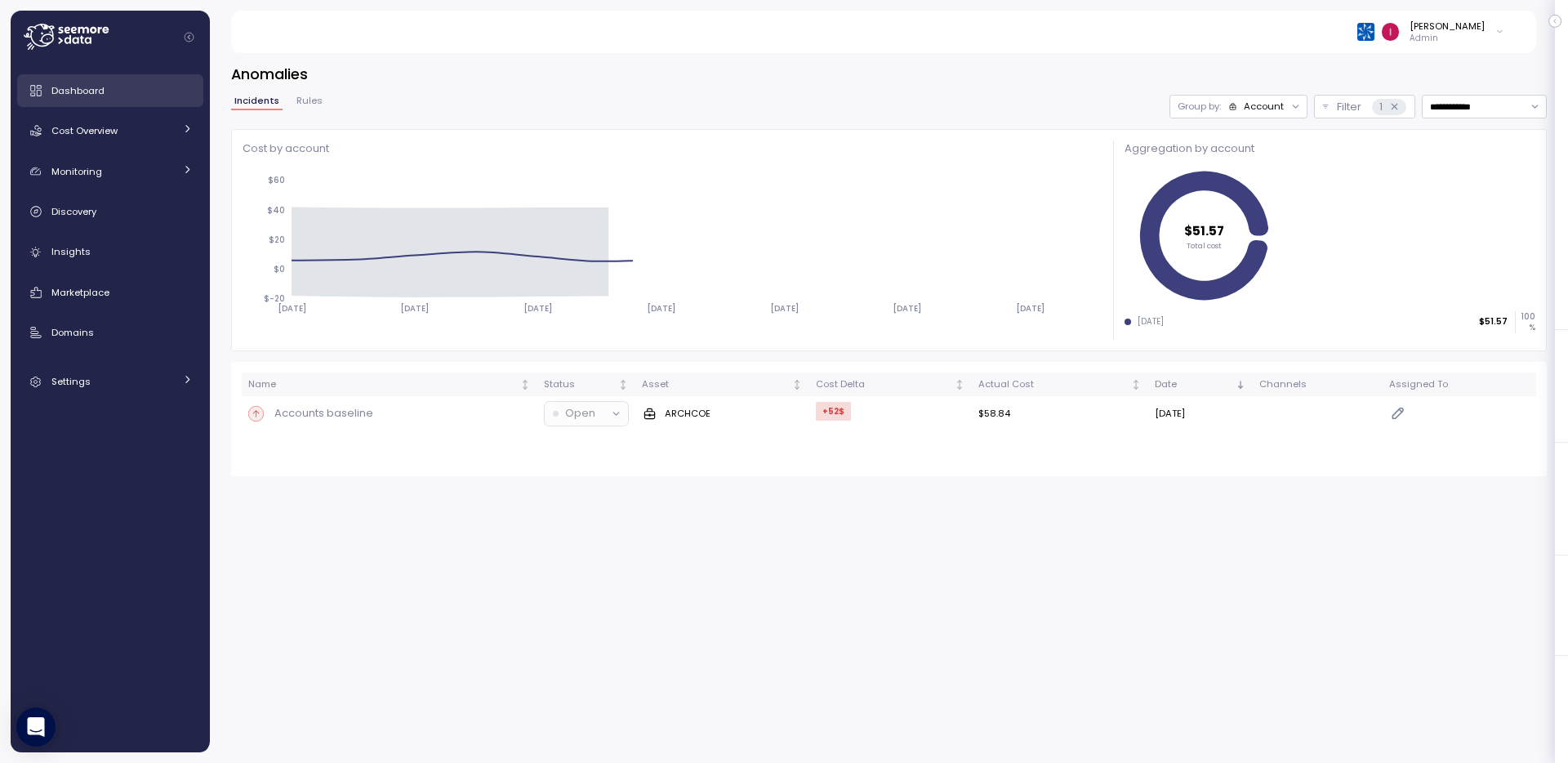
click at [121, 86] on div "Dashboard" at bounding box center [122, 91] width 141 height 17
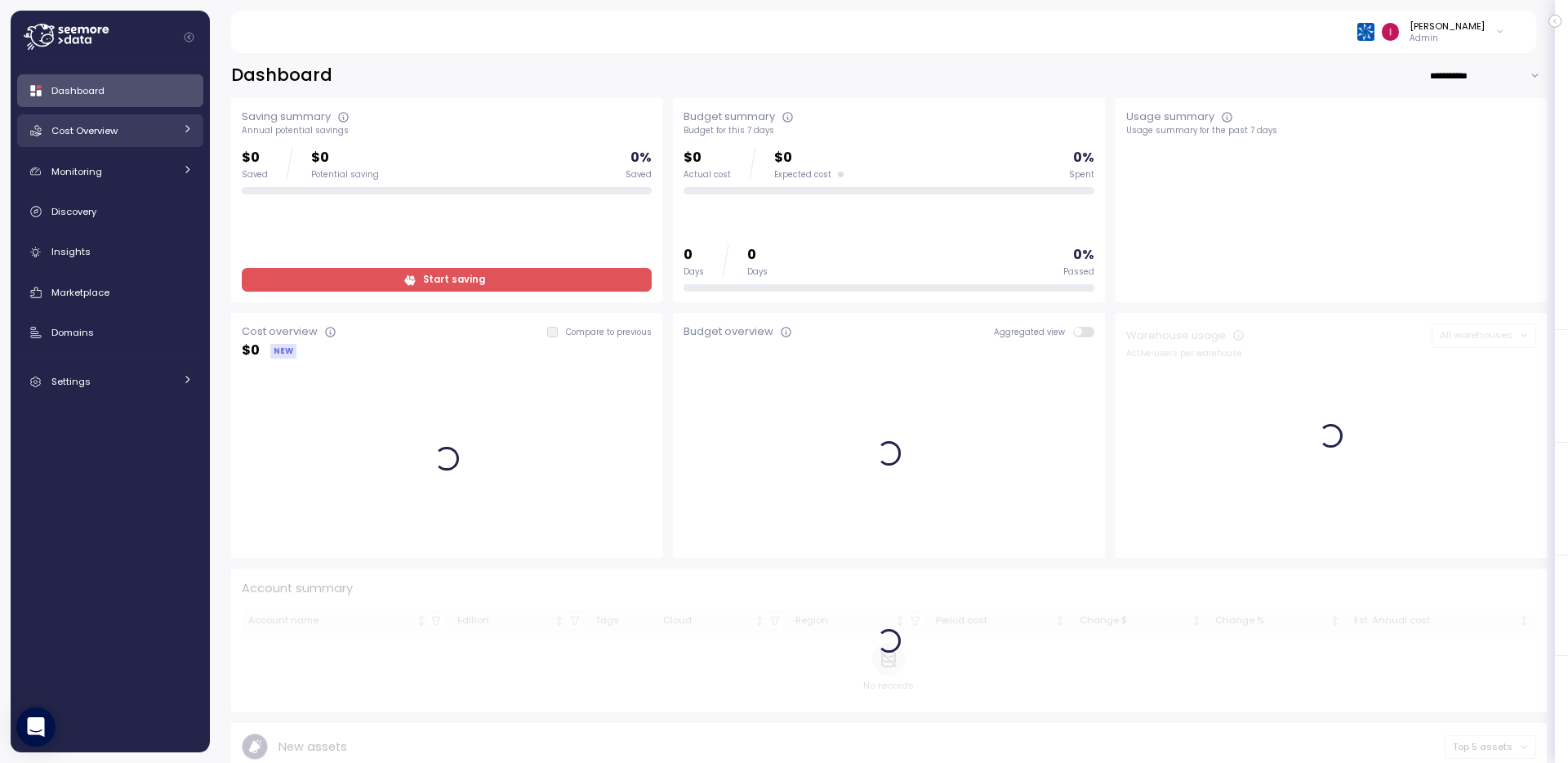
click at [135, 136] on div "Cost Overview" at bounding box center [112, 130] width 122 height 17
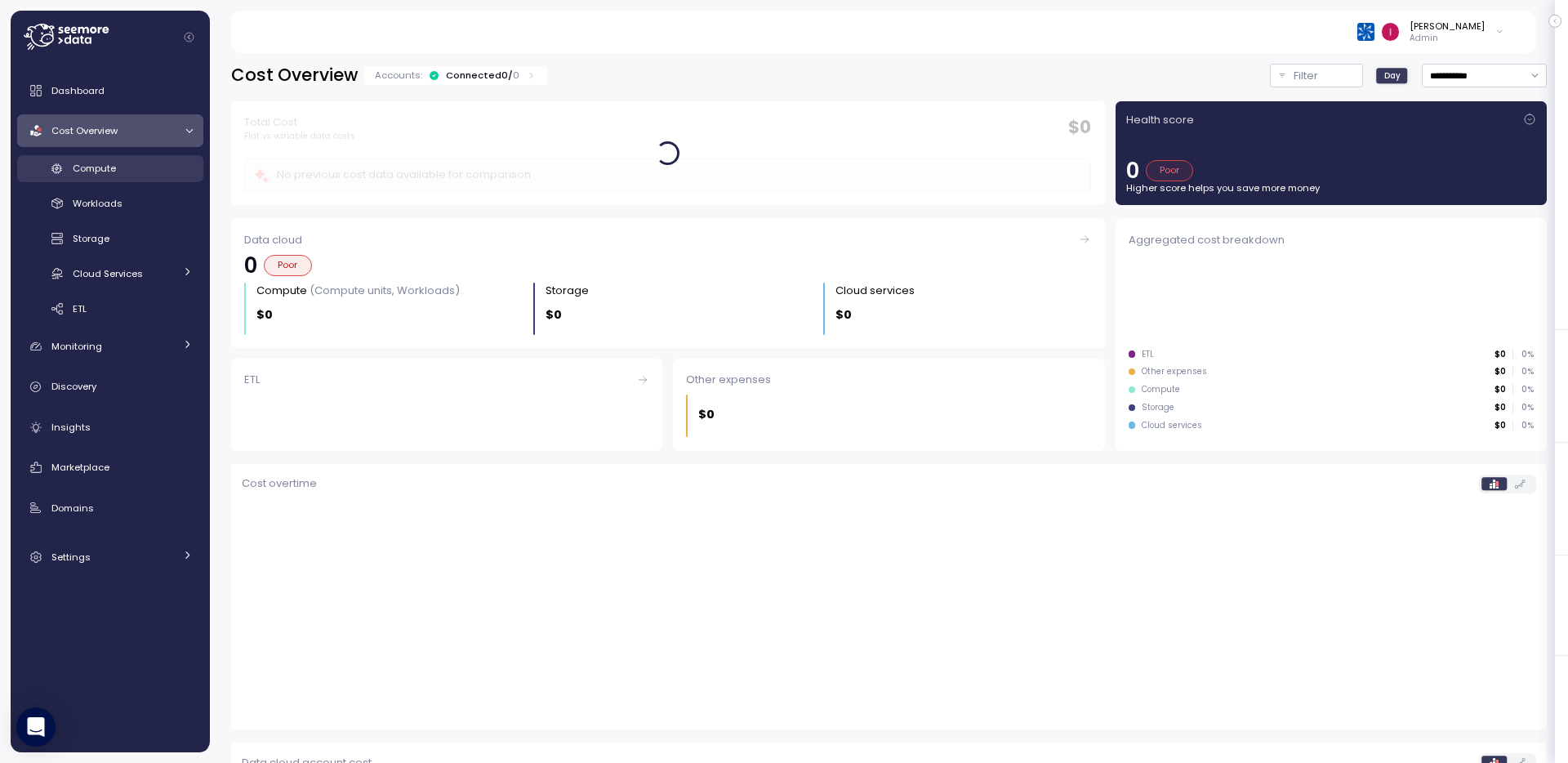
click at [140, 176] on link "Compute" at bounding box center [111, 168] width 187 height 27
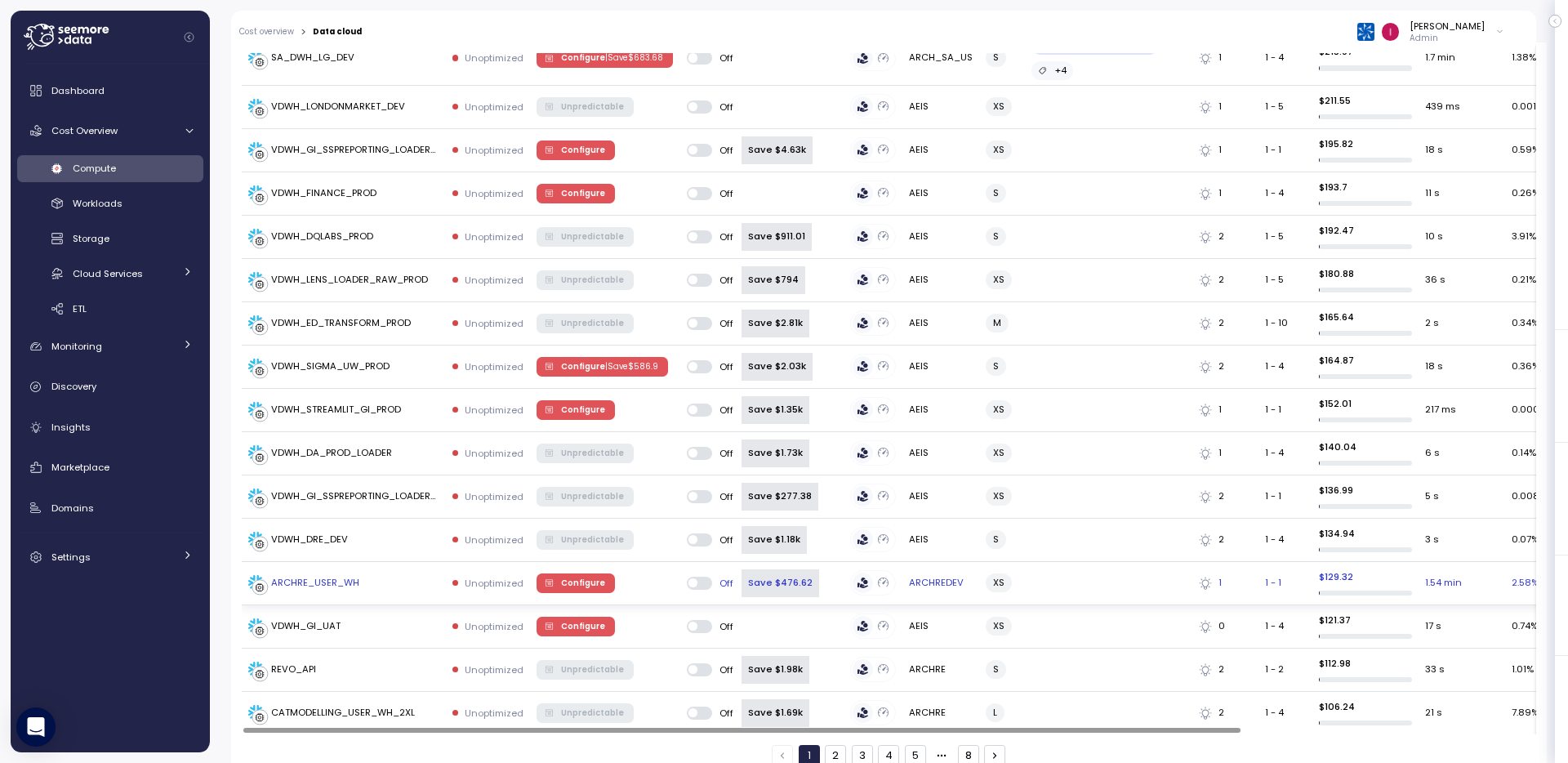
scroll to position [2132, 0]
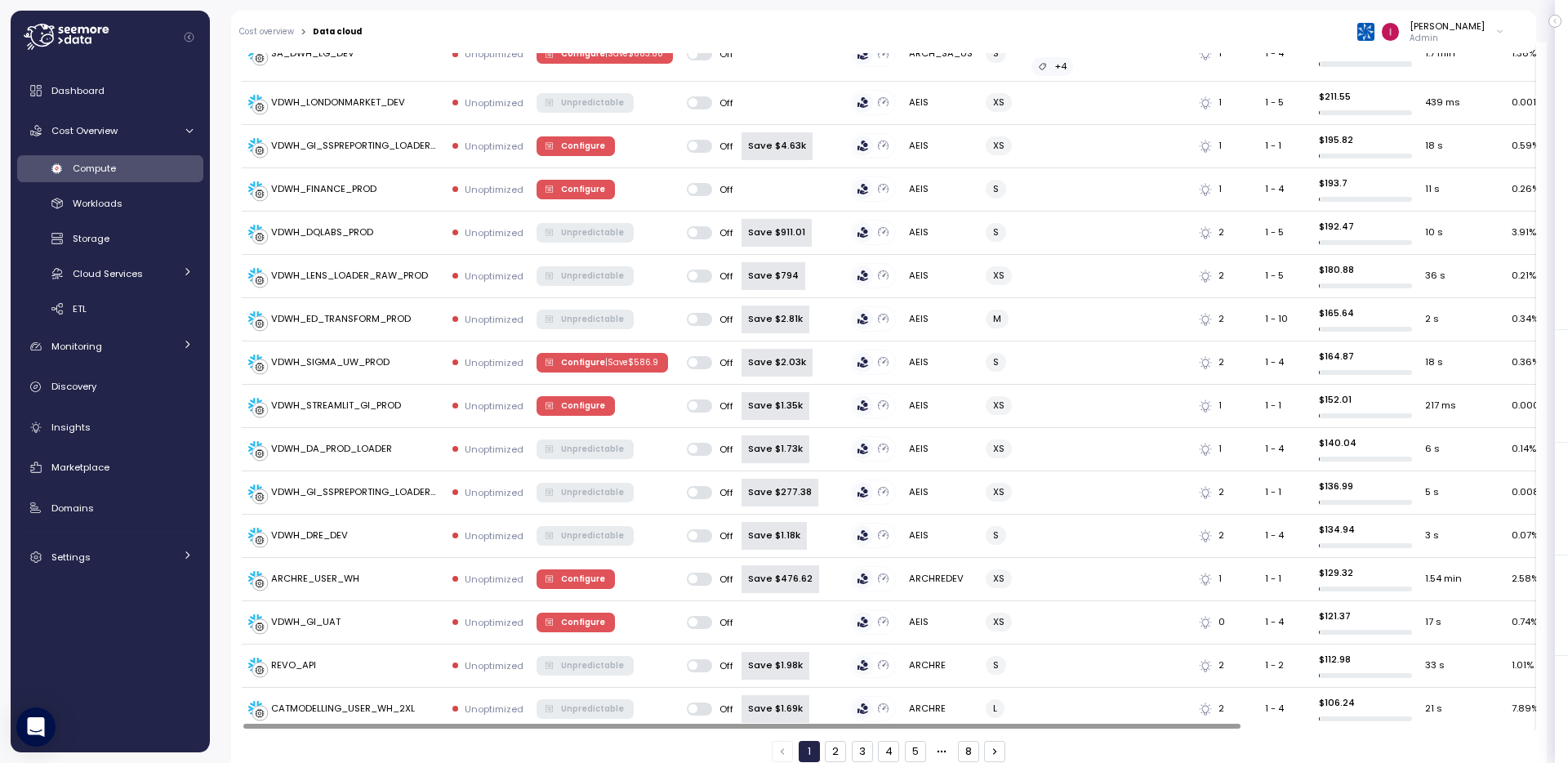
click at [960, 740] on button "8" at bounding box center [969, 751] width 21 height 21
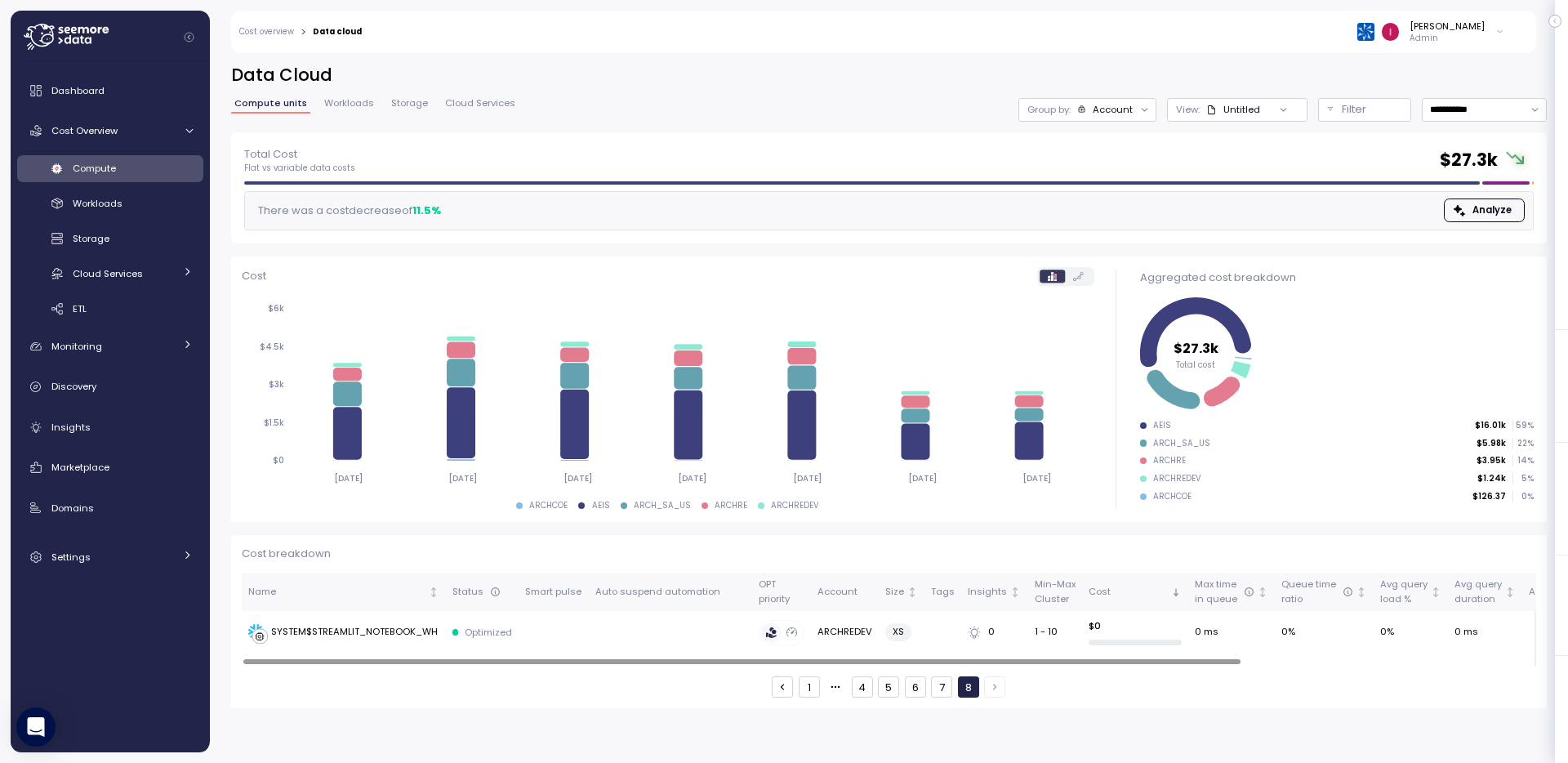
scroll to position [0, 0]
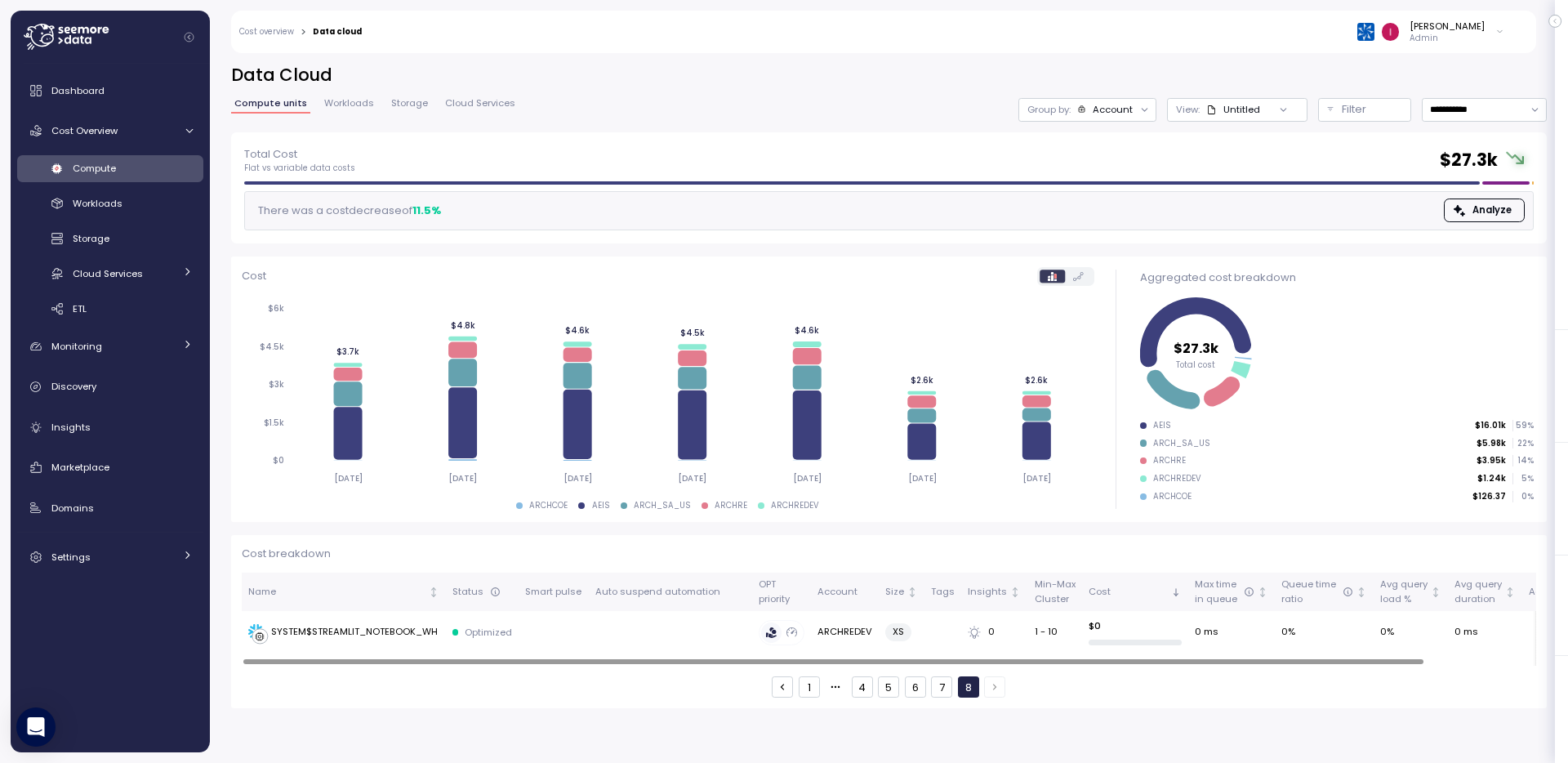
click at [946, 691] on button "7" at bounding box center [942, 687] width 21 height 21
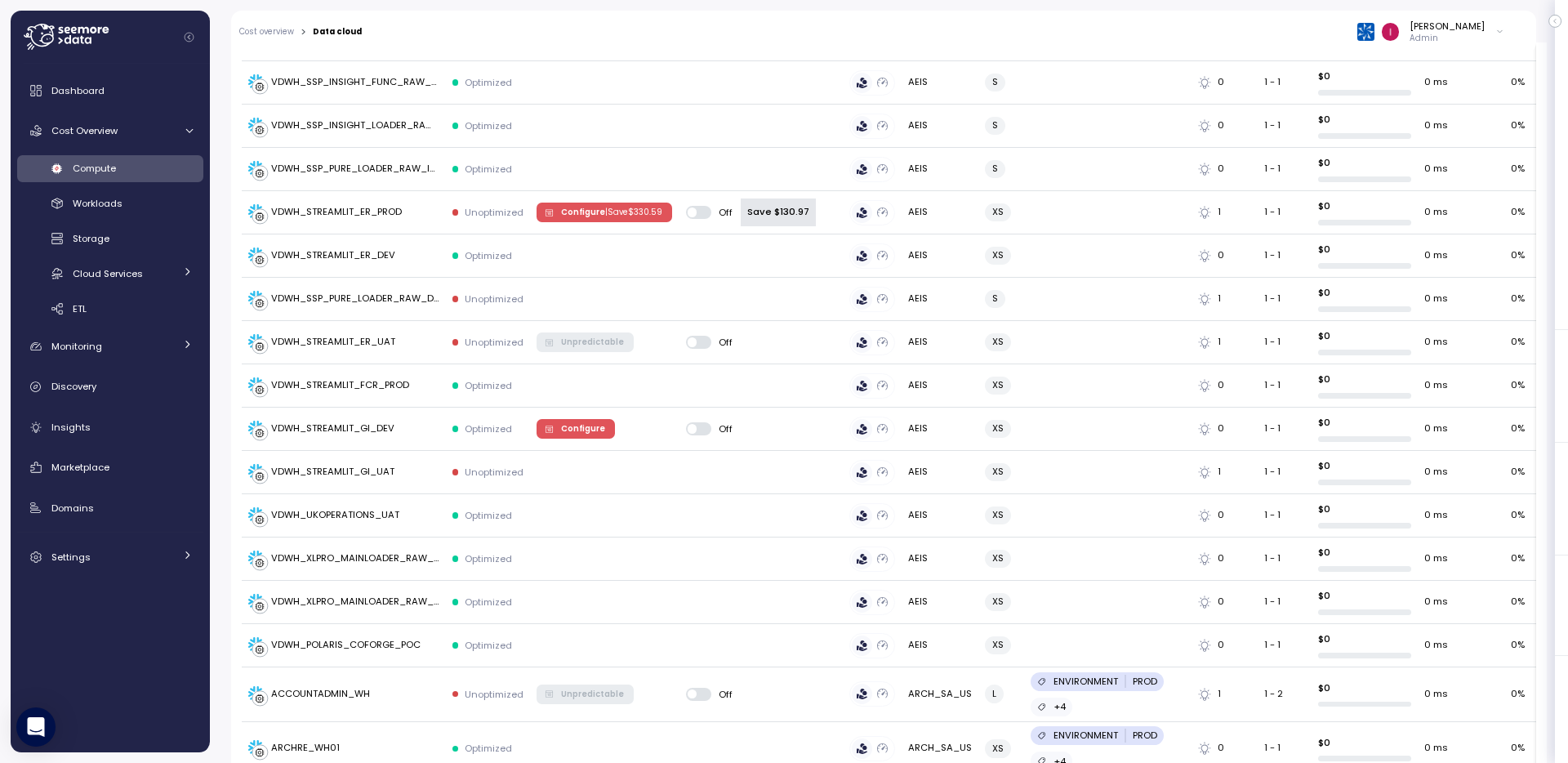
scroll to position [2144, 0]
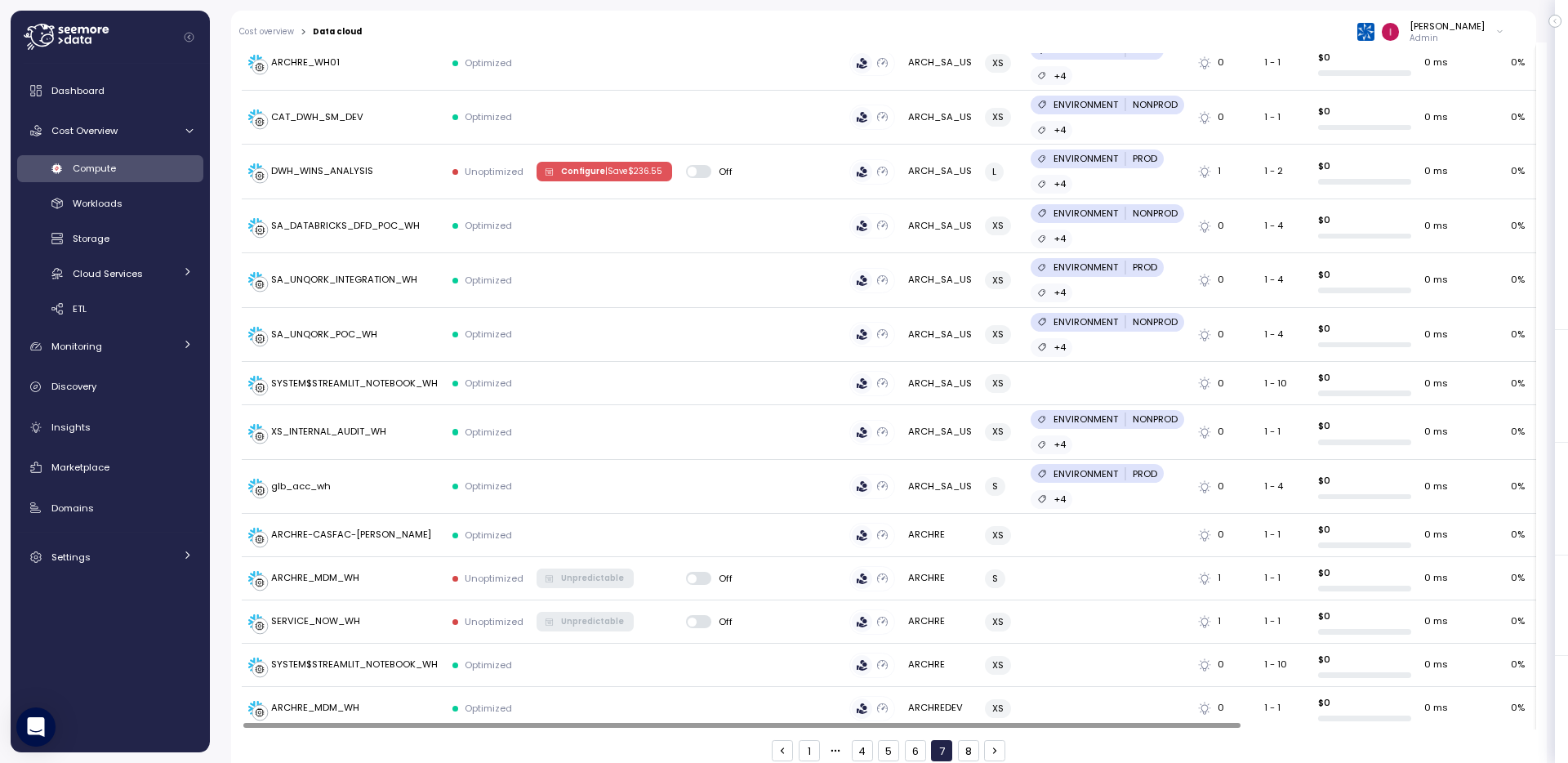
click at [905, 740] on button "6" at bounding box center [916, 751] width 21 height 21
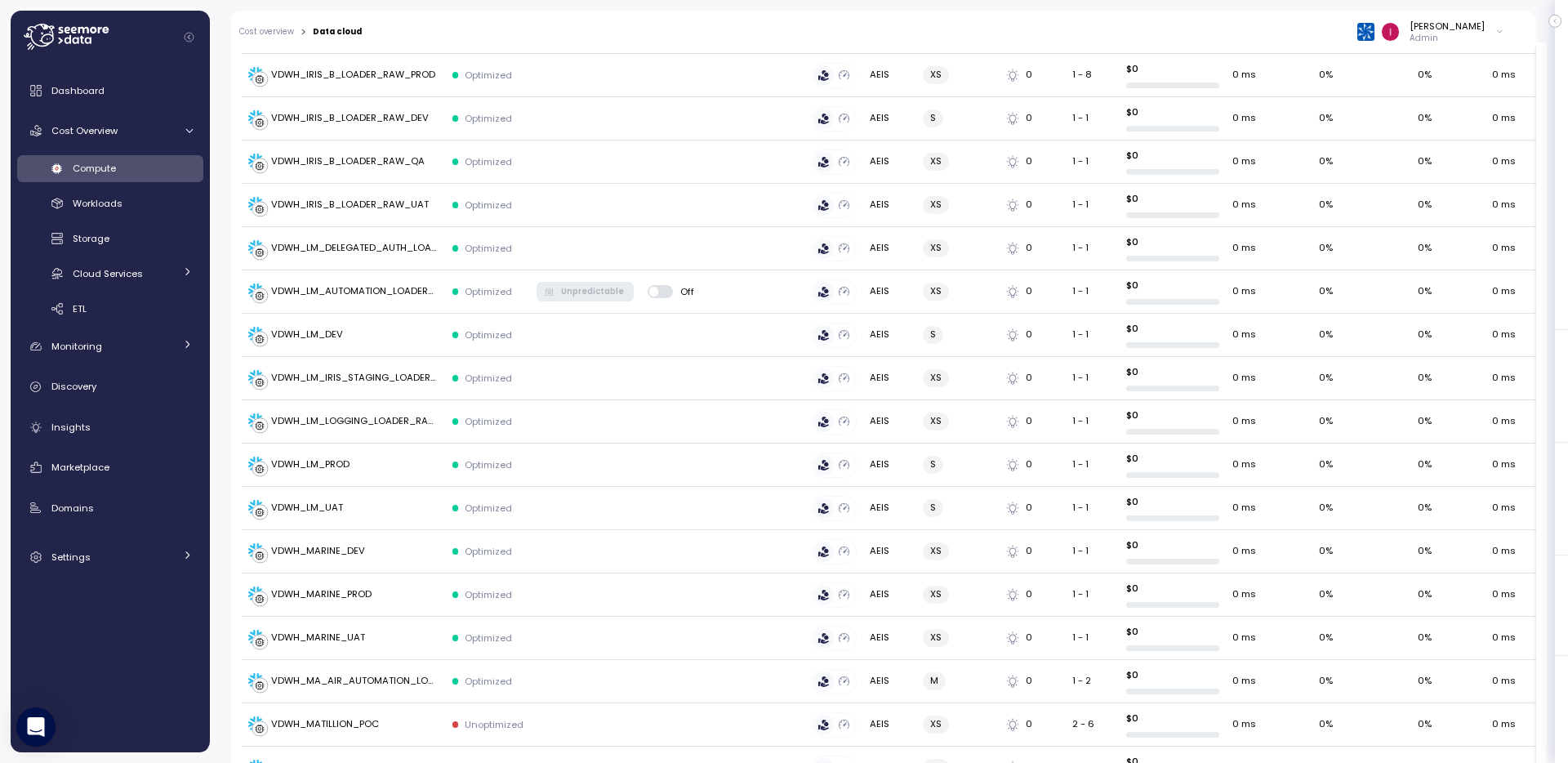
scroll to position [2044, 0]
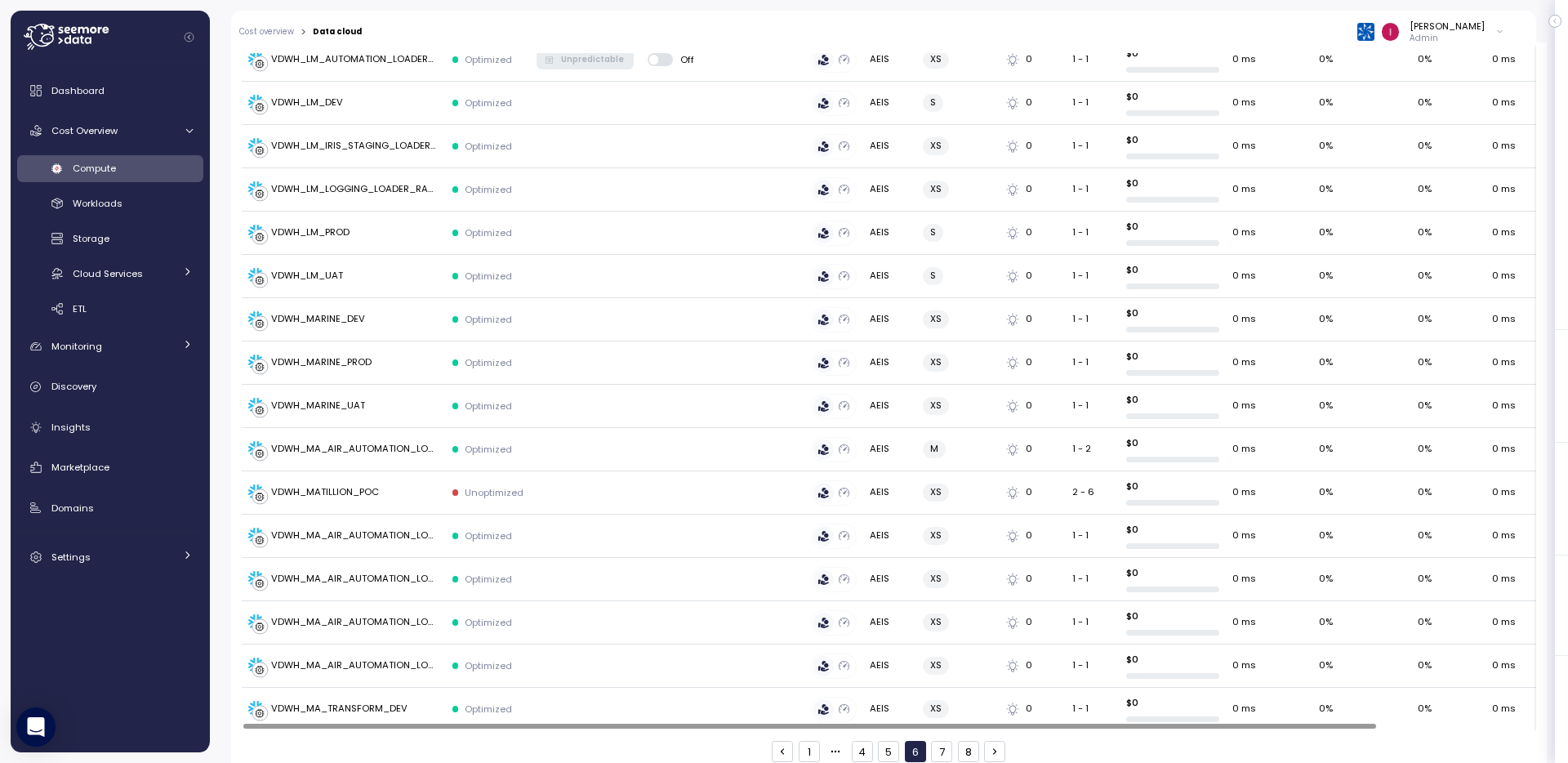
click at [878, 740] on button "5" at bounding box center [889, 751] width 21 height 21
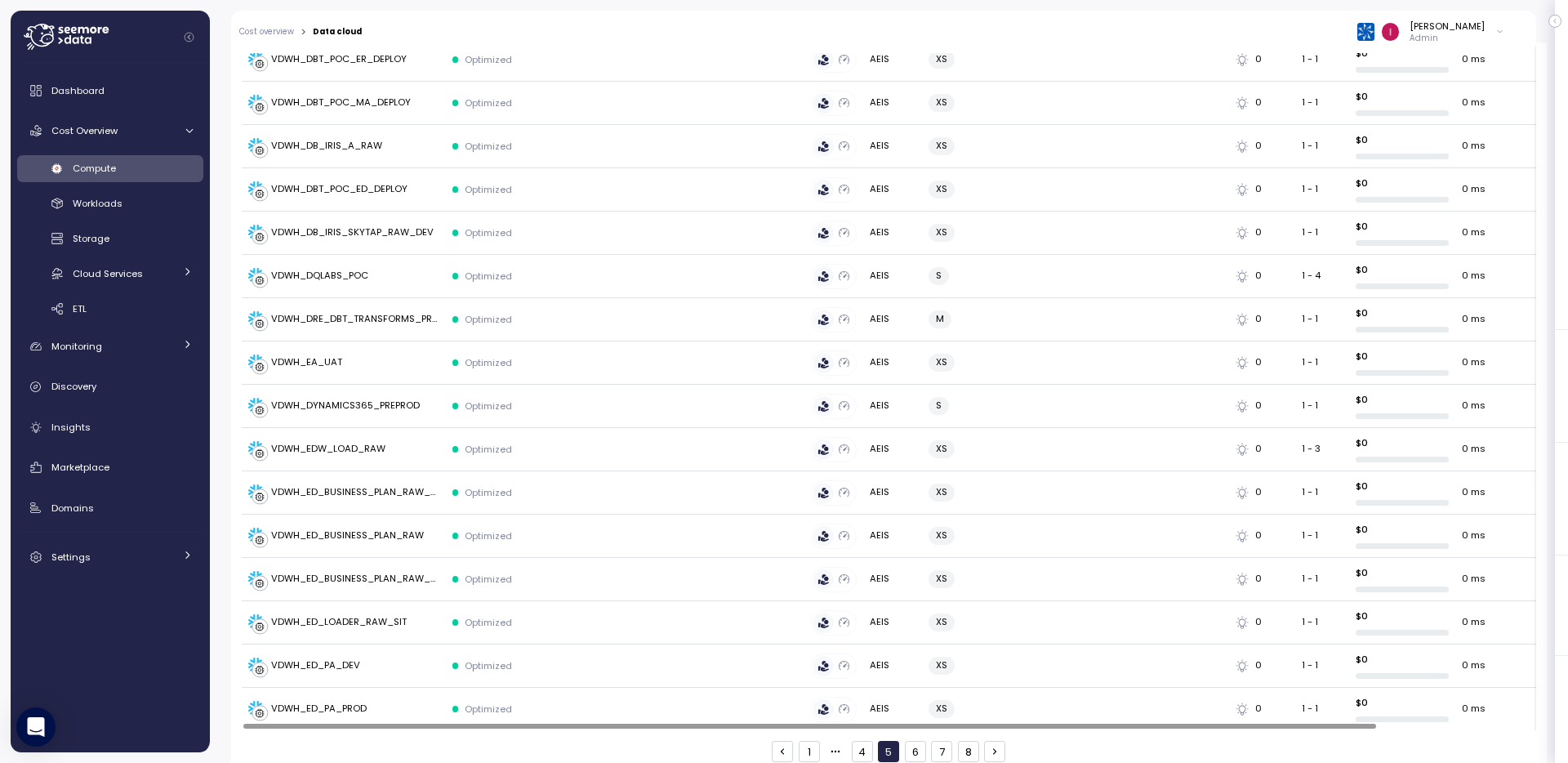
click at [858, 740] on button "4" at bounding box center [862, 751] width 21 height 21
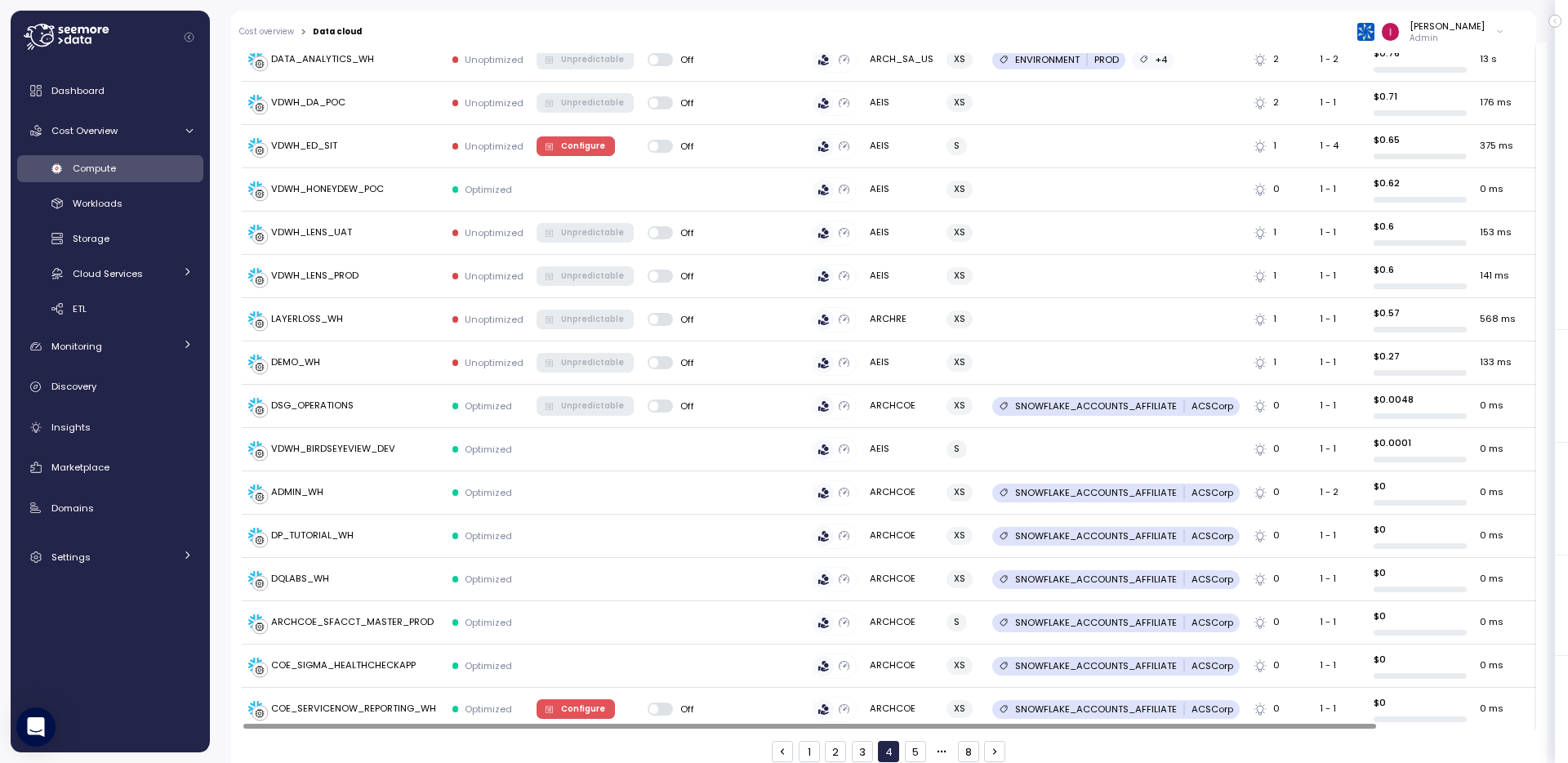
click at [860, 740] on button "3" at bounding box center [862, 751] width 21 height 21
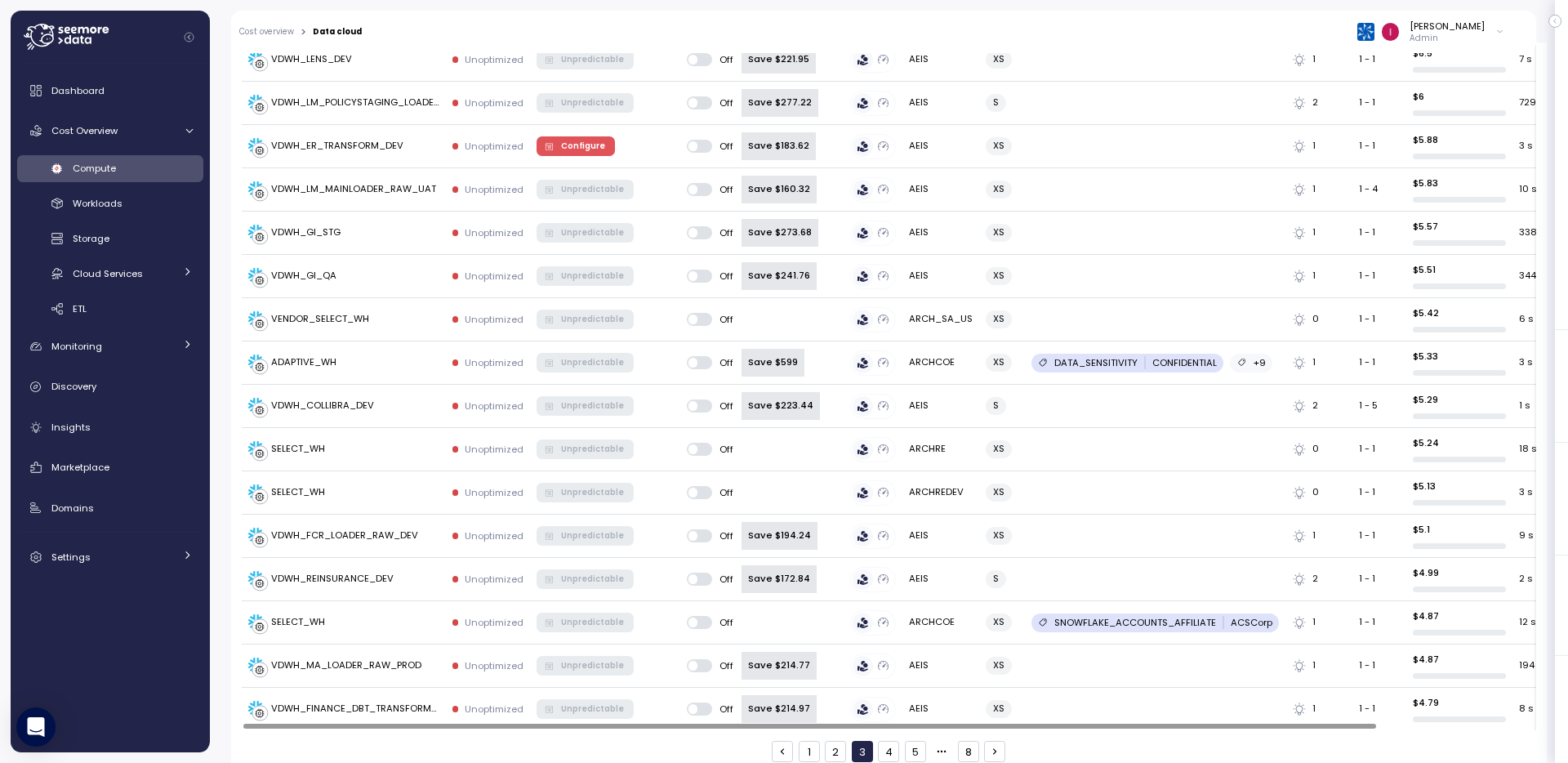
click at [834, 740] on button "2" at bounding box center [835, 751] width 21 height 21
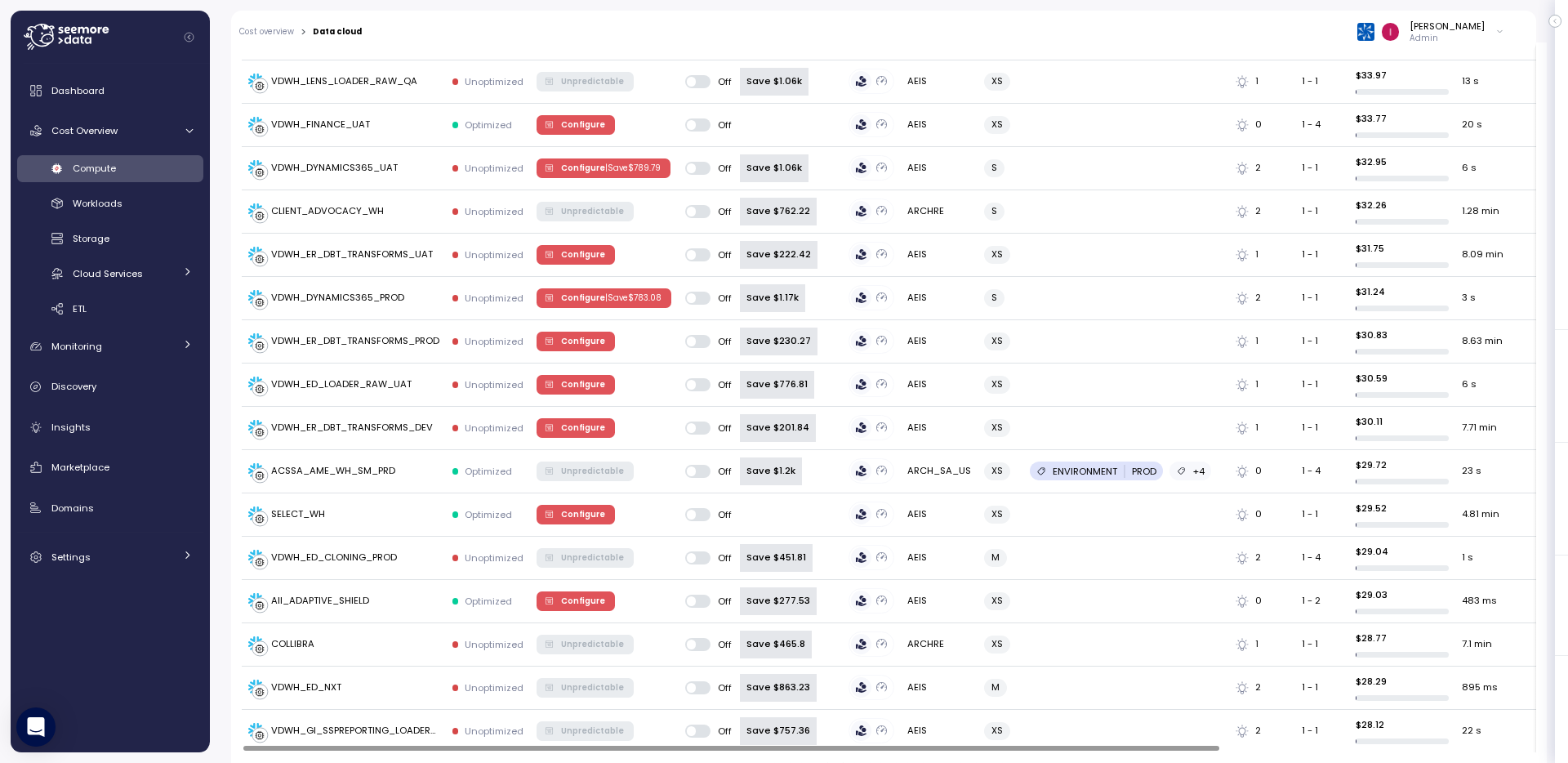
scroll to position [2067, 0]
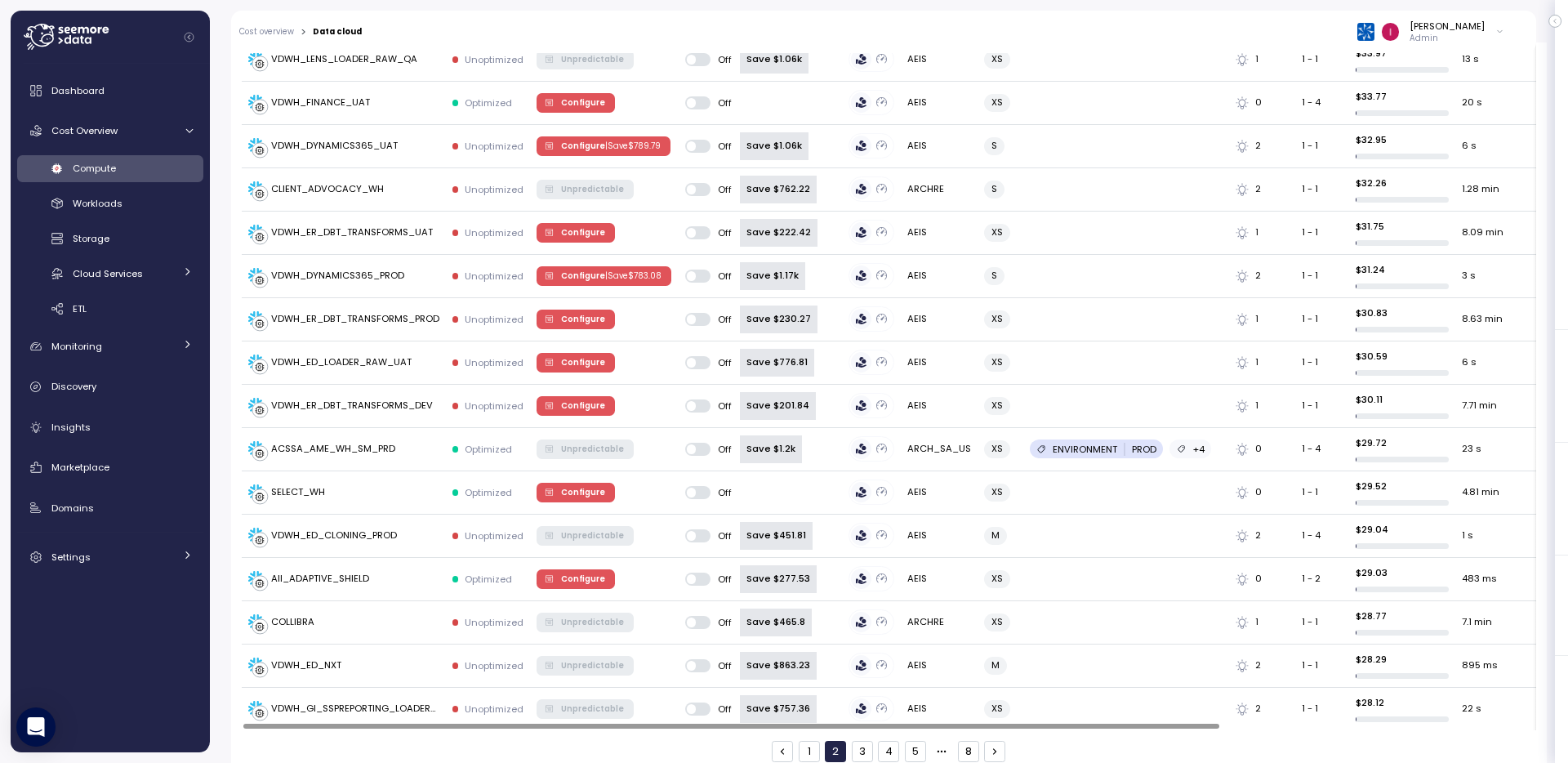
click at [804, 740] on button "1" at bounding box center [809, 751] width 21 height 21
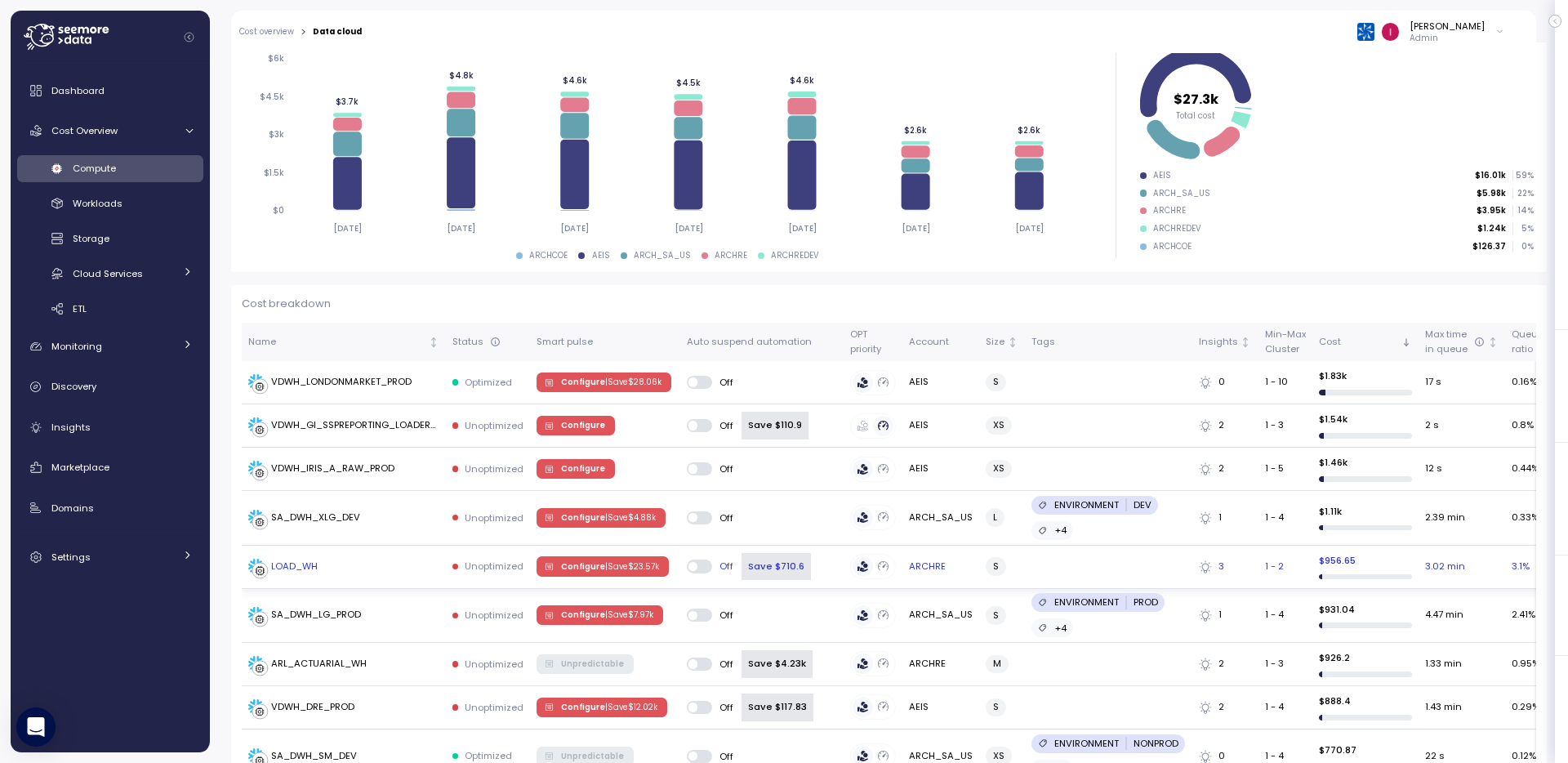
scroll to position [0, 0]
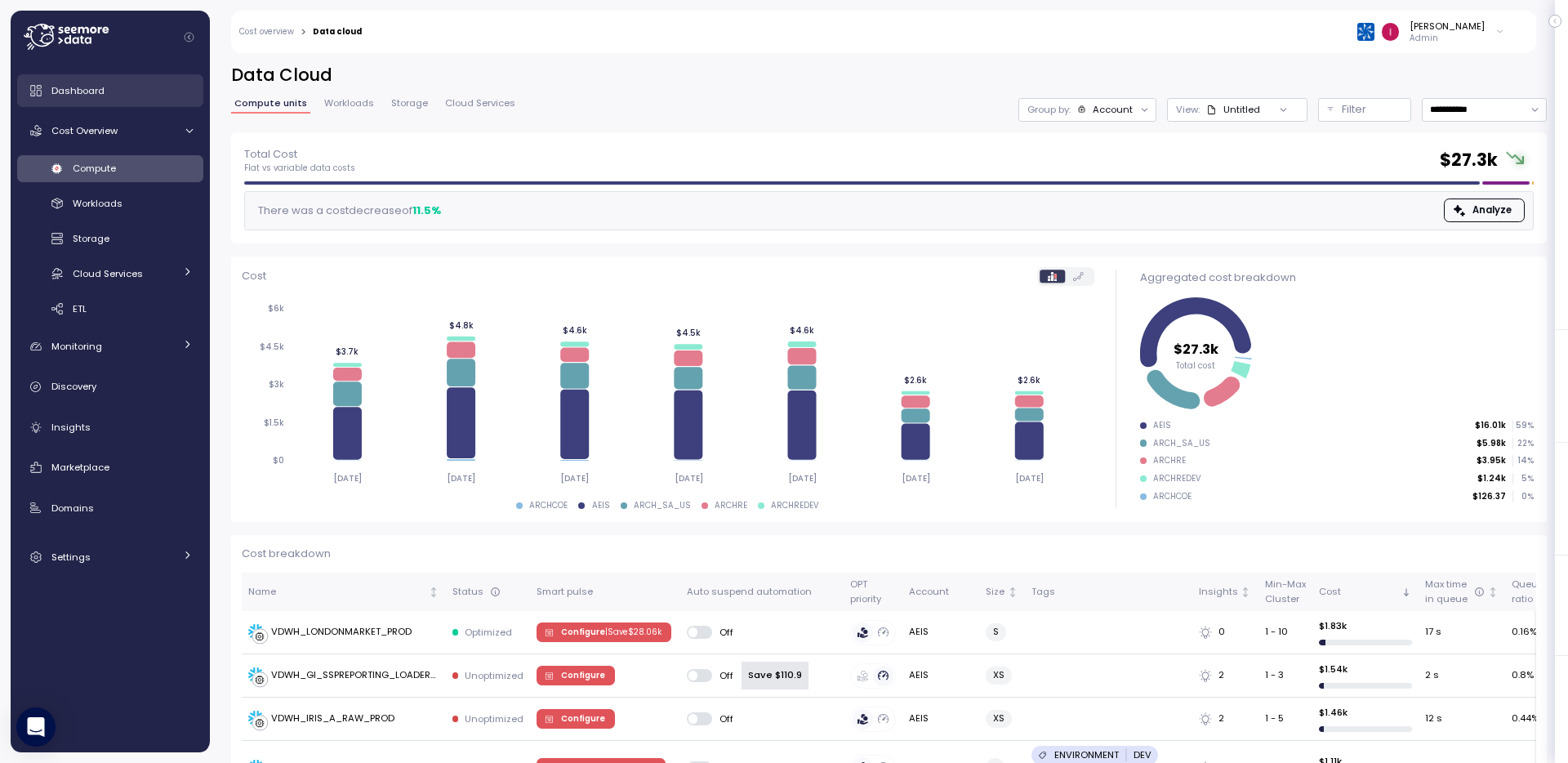
click at [130, 92] on div "Dashboard" at bounding box center [122, 91] width 141 height 17
